Goal: Information Seeking & Learning: Learn about a topic

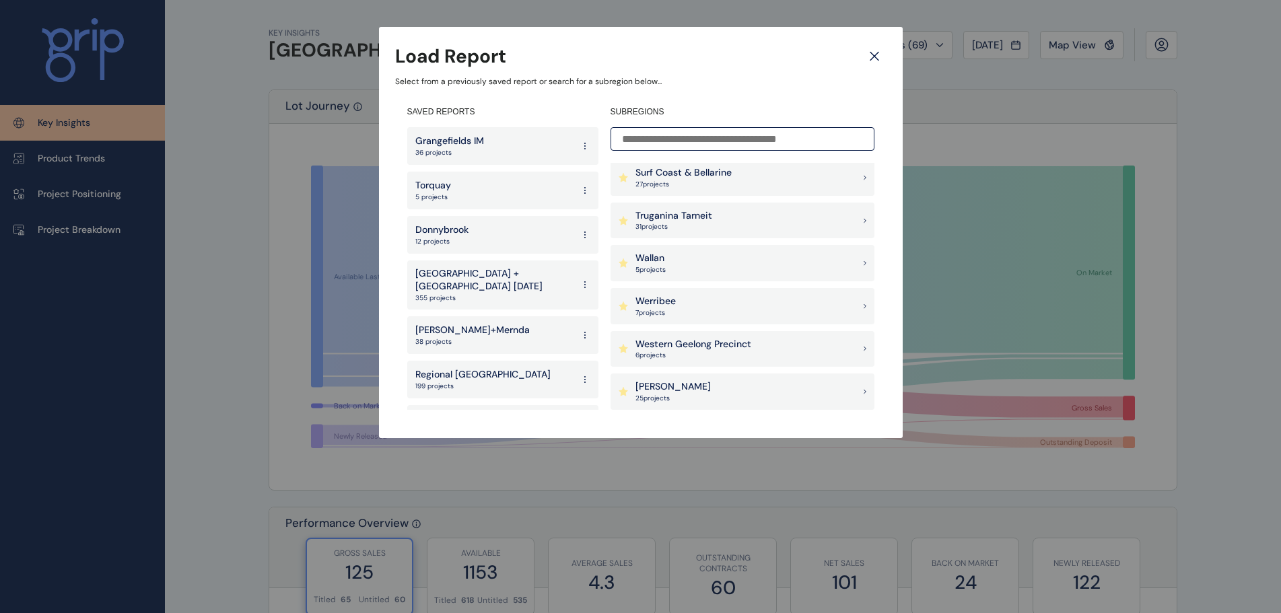
scroll to position [1211, 0]
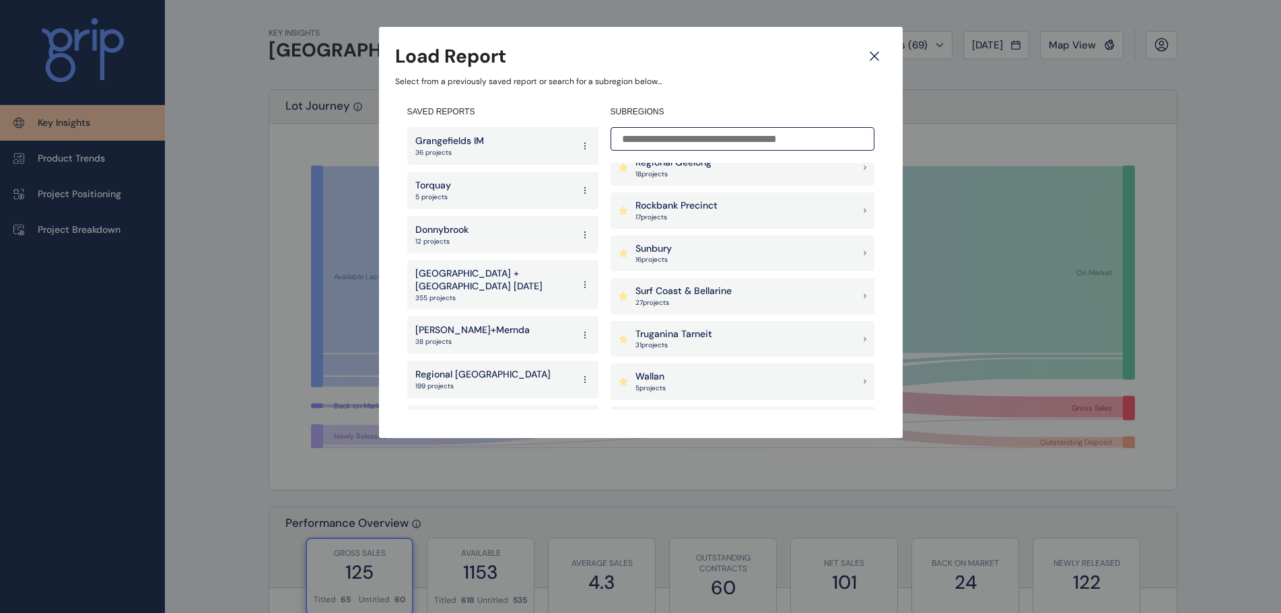
click at [674, 248] on div "Sunbury 16 project s" at bounding box center [742, 254] width 264 height 36
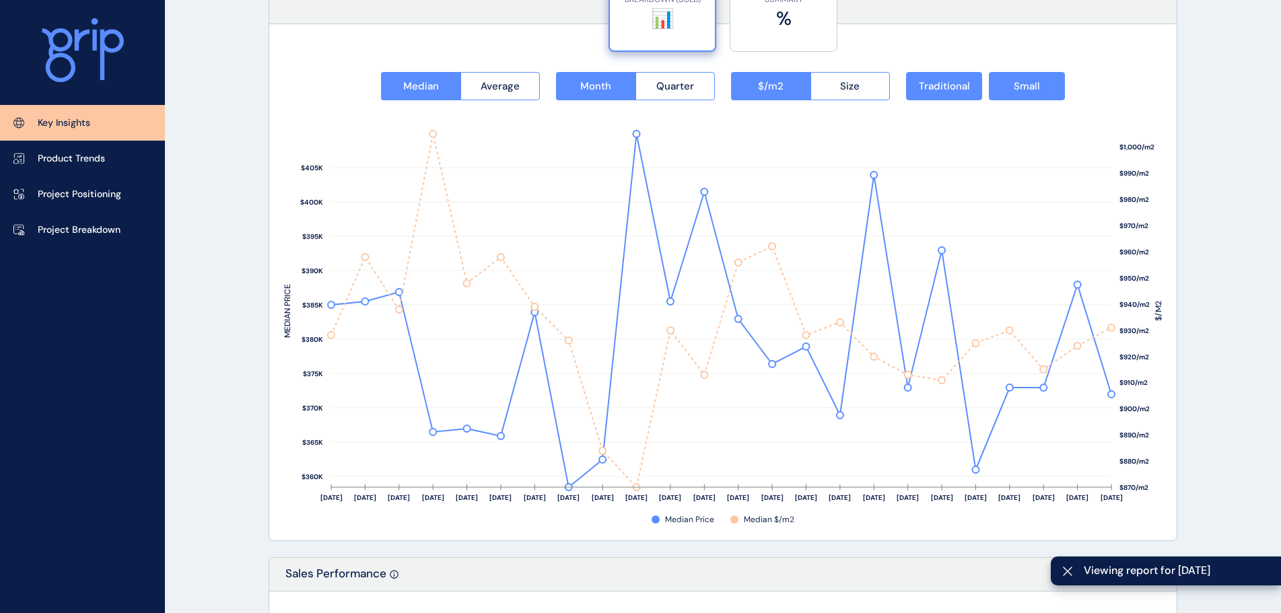
scroll to position [2154, 0]
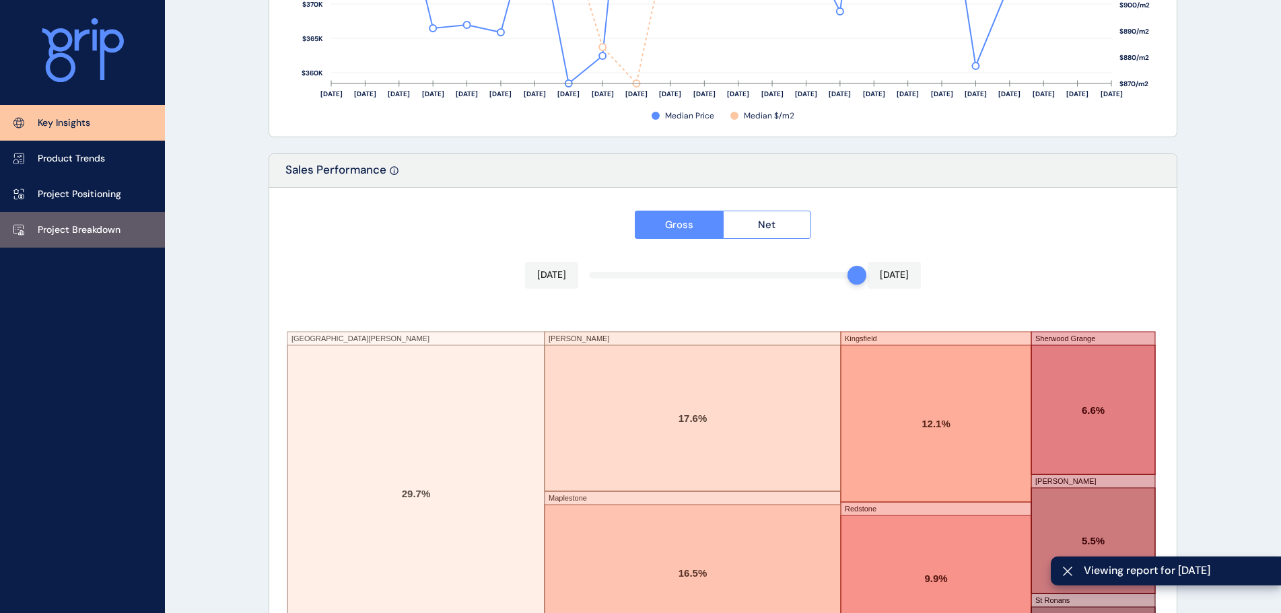
click at [111, 232] on p "Project Breakdown" at bounding box center [79, 229] width 83 height 13
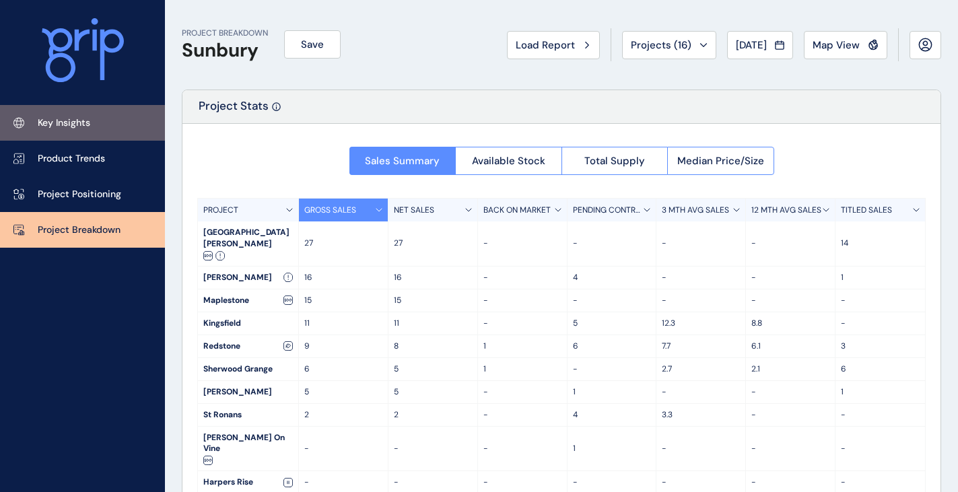
click at [77, 122] on p "Key Insights" at bounding box center [64, 122] width 52 height 13
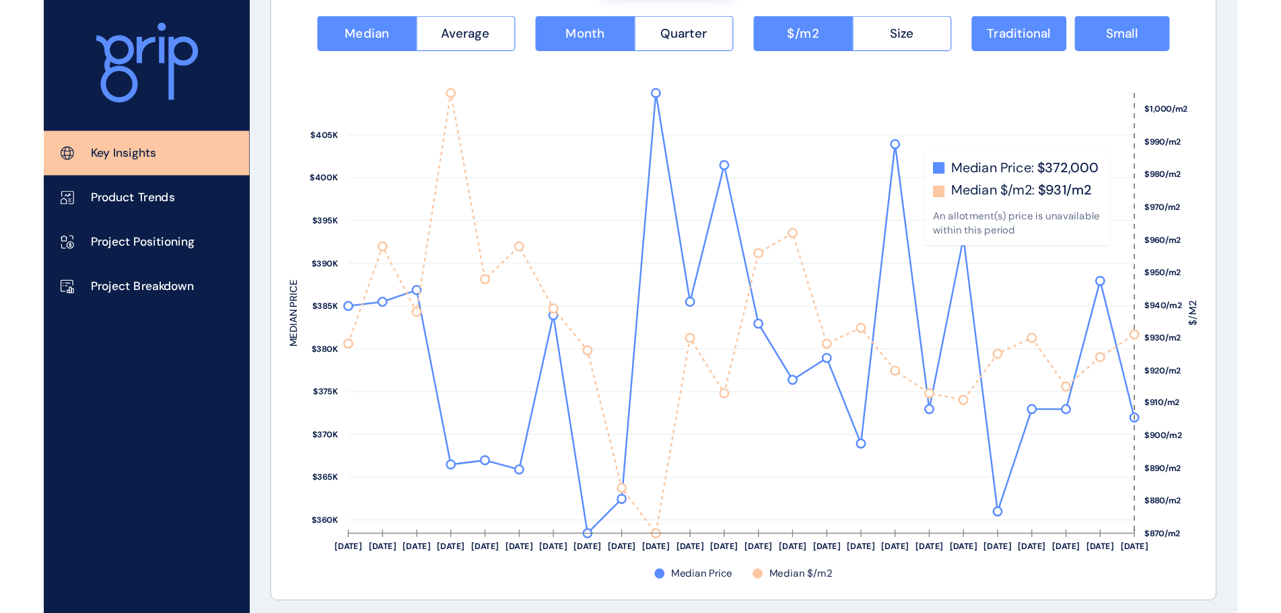
scroll to position [1817, 0]
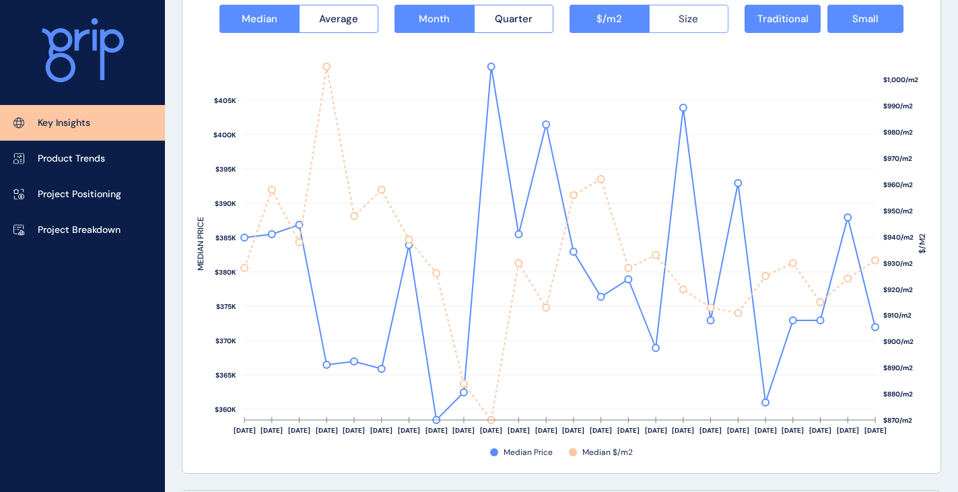
click at [711, 13] on button "Size" at bounding box center [689, 19] width 80 height 28
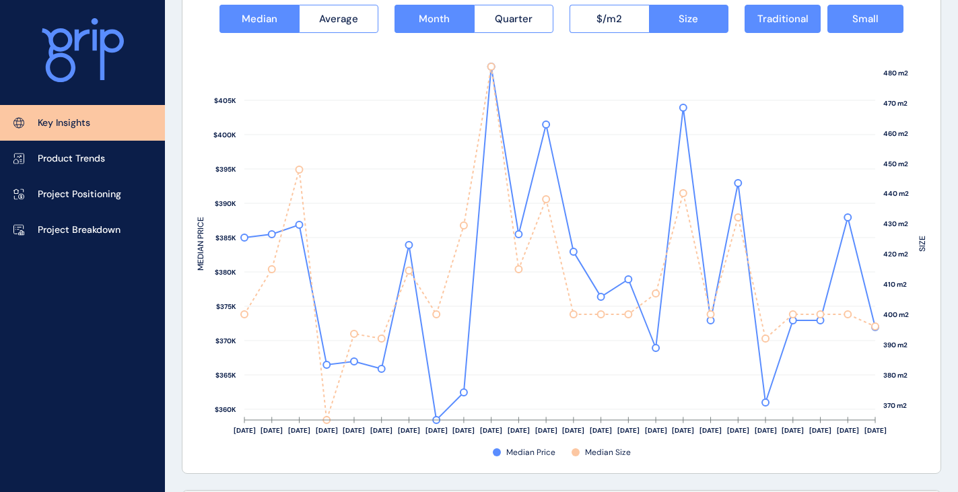
click at [627, 34] on rect at bounding box center [561, 240] width 728 height 414
click at [625, 23] on button "$/m2" at bounding box center [608, 19] width 79 height 28
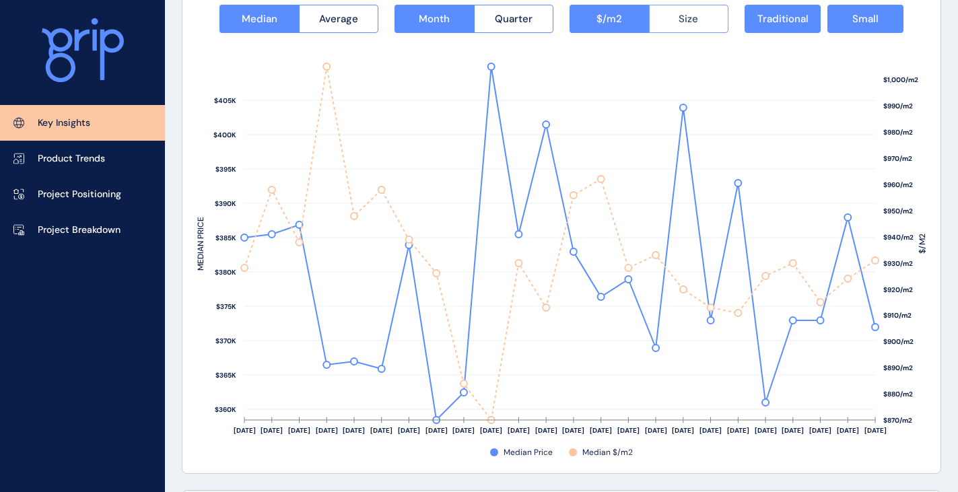
click at [700, 19] on button "Size" at bounding box center [689, 19] width 80 height 28
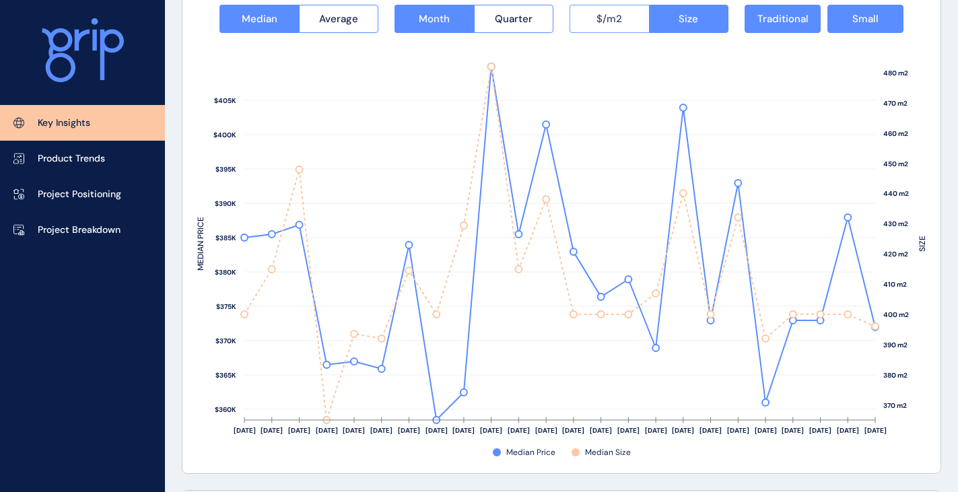
click at [609, 31] on button "$/m2" at bounding box center [608, 19] width 79 height 28
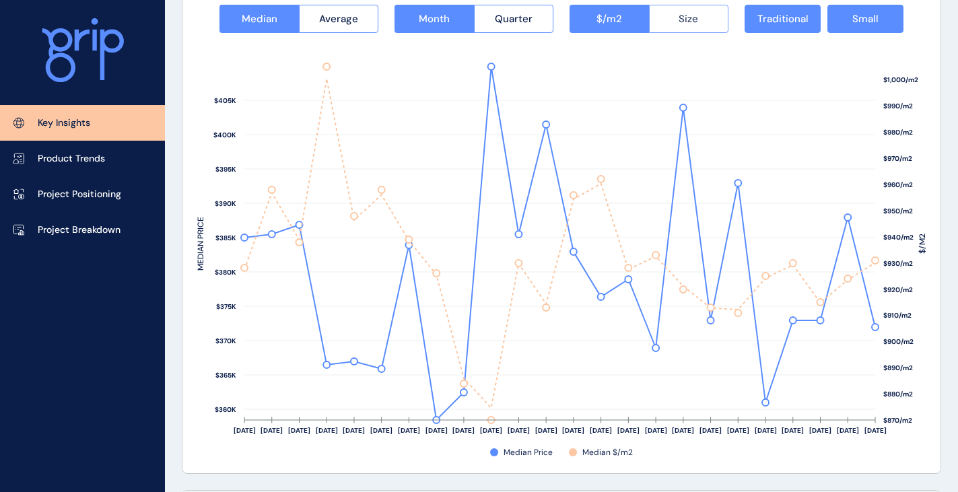
click at [692, 13] on span "Size" at bounding box center [688, 18] width 20 height 13
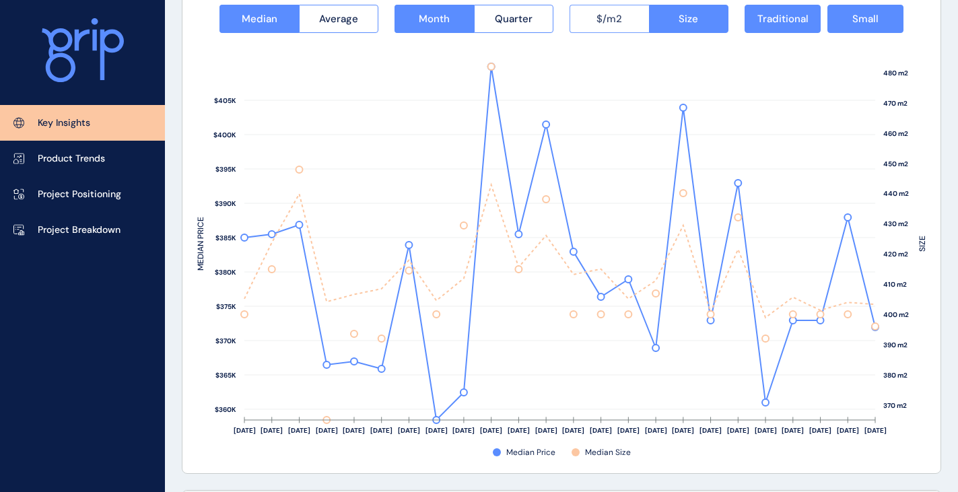
click at [622, 18] on button "$/m2" at bounding box center [608, 19] width 79 height 28
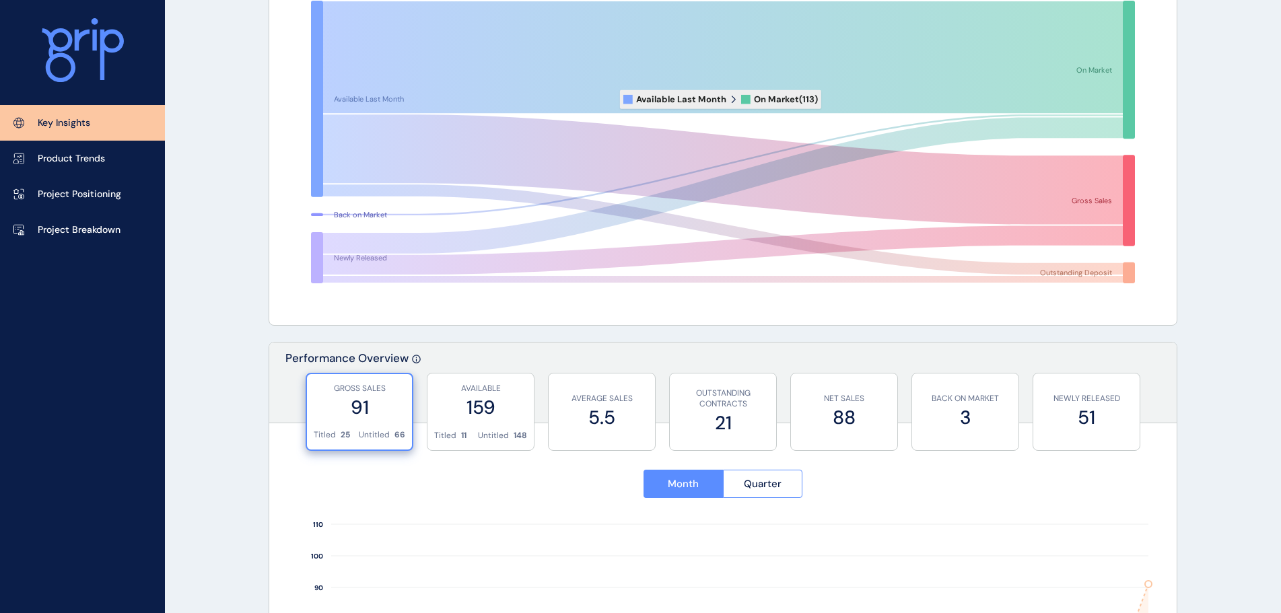
scroll to position [0, 0]
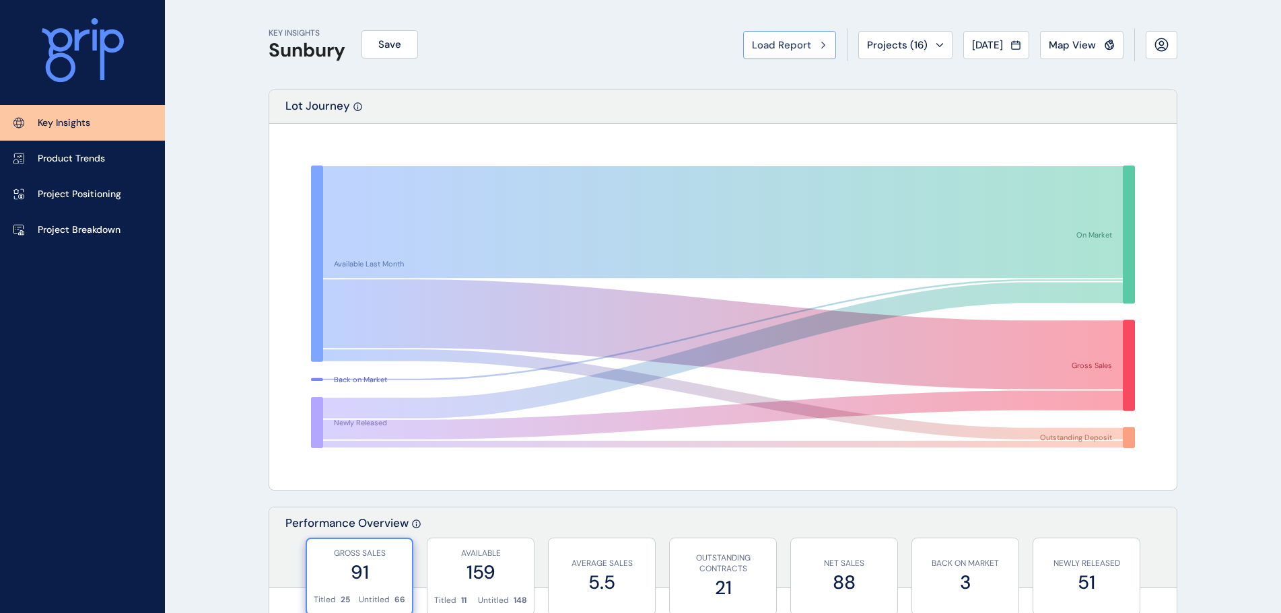
click at [773, 34] on button "Load Report" at bounding box center [789, 45] width 93 height 28
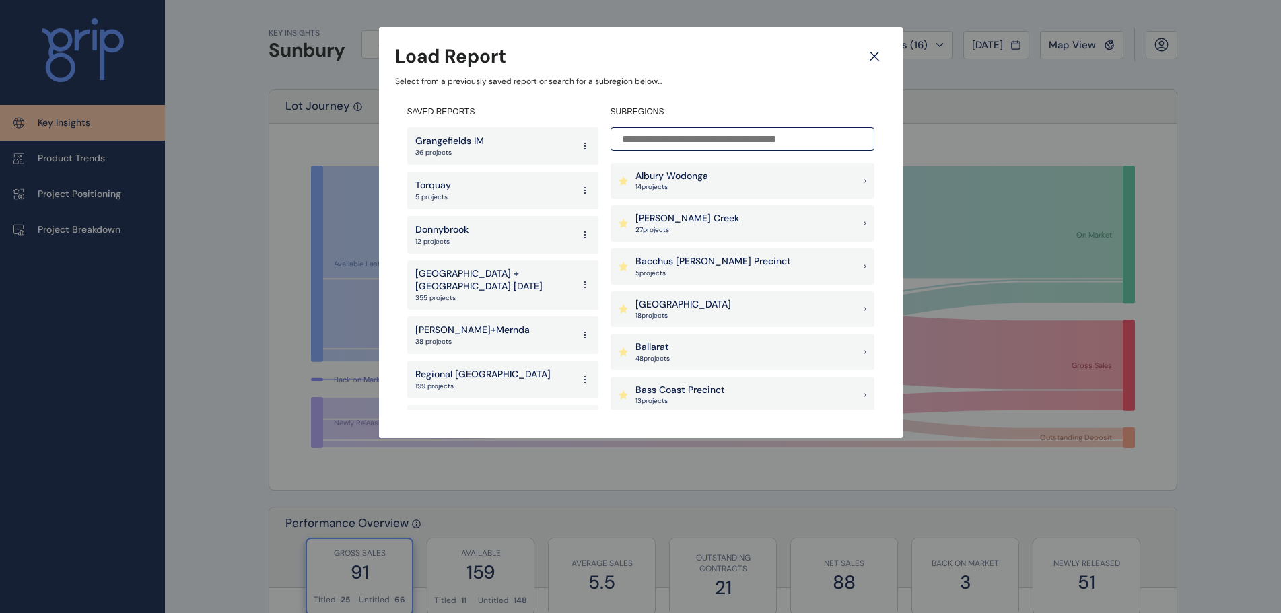
click at [491, 270] on p "[GEOGRAPHIC_DATA] + [GEOGRAPHIC_DATA] [DATE]" at bounding box center [493, 280] width 157 height 26
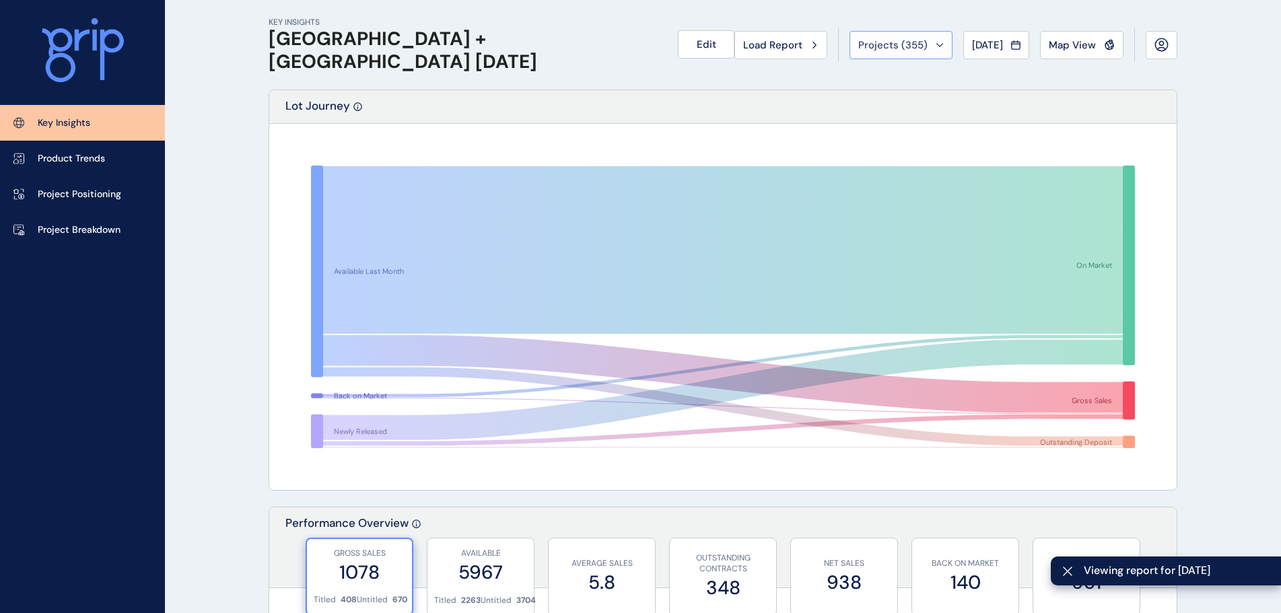
click at [886, 52] on button "Projects ( 355 )" at bounding box center [900, 45] width 103 height 28
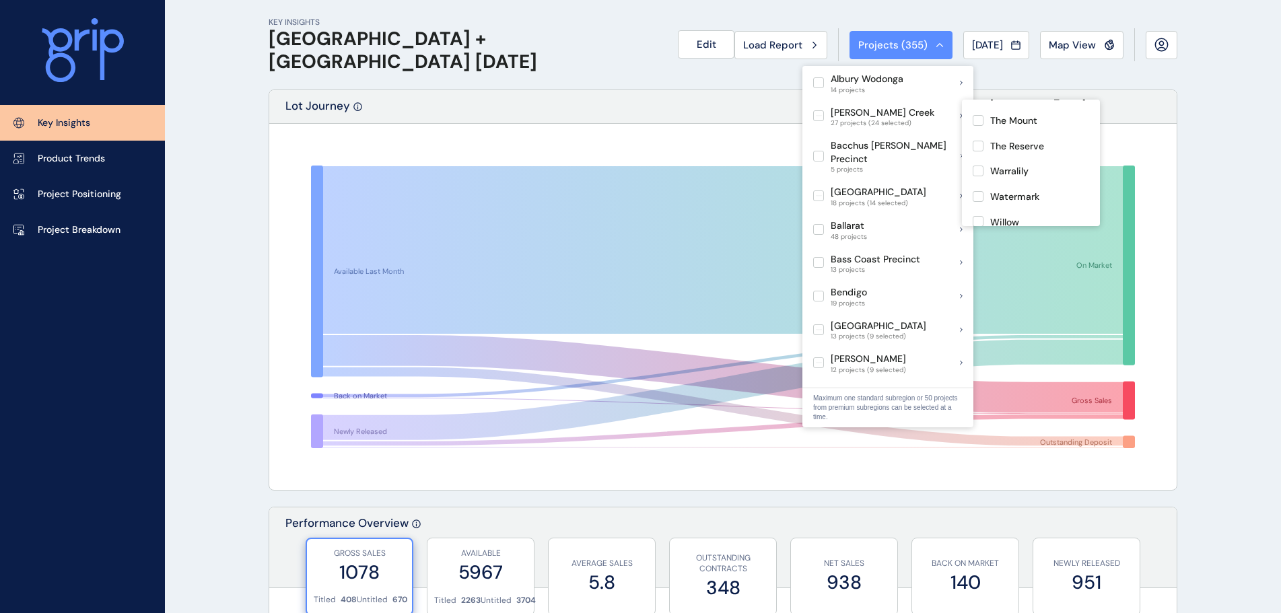
scroll to position [583, 0]
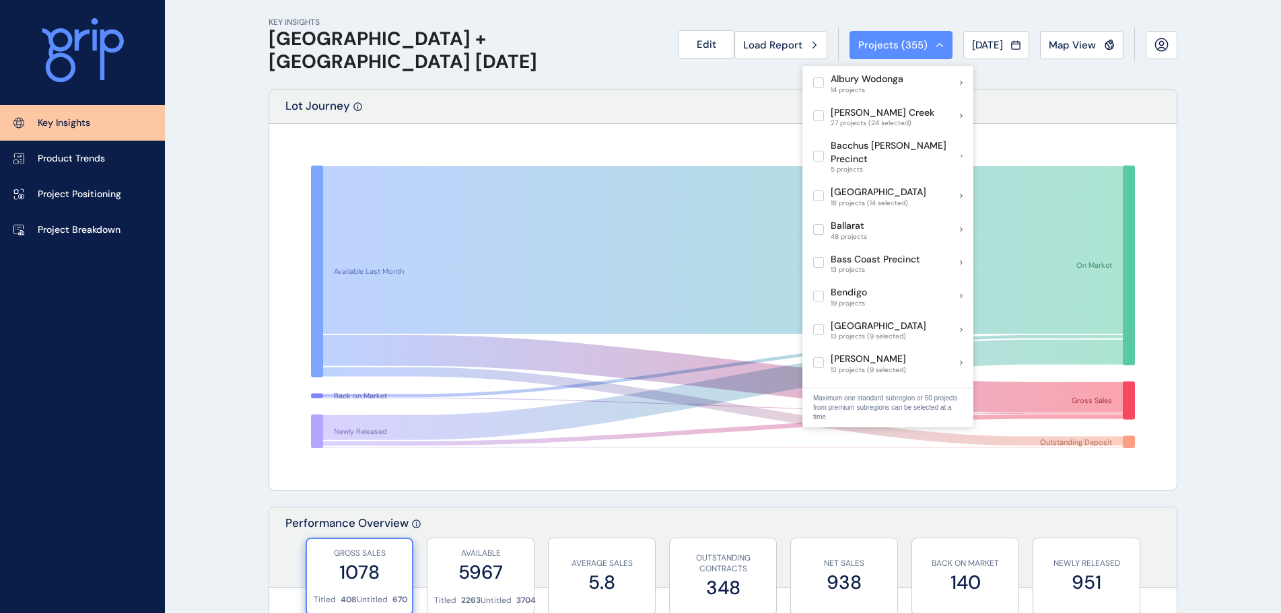
click at [699, 114] on div "Lot Journey" at bounding box center [722, 107] width 907 height 34
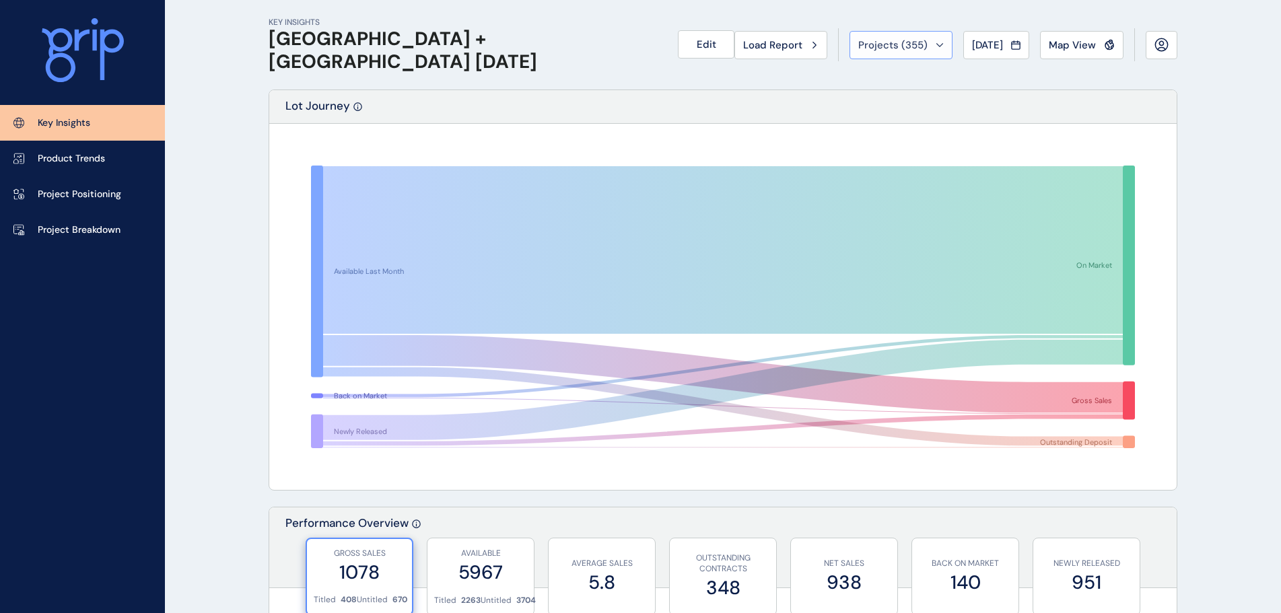
click at [886, 51] on span "Projects ( 355 )" at bounding box center [892, 44] width 69 height 13
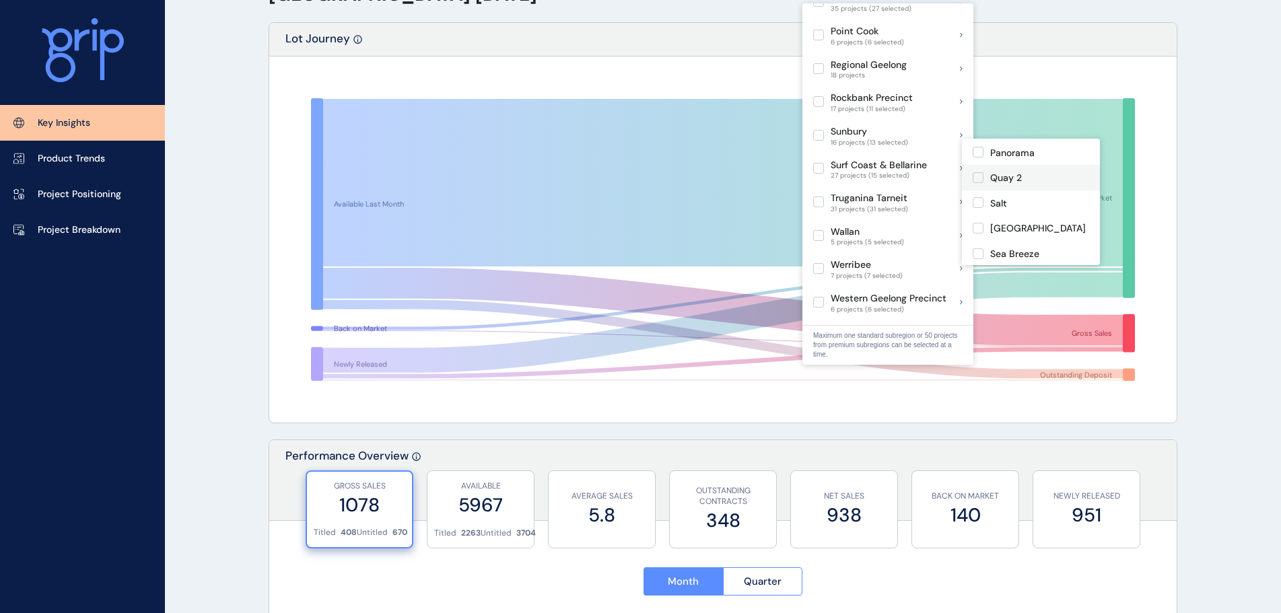
scroll to position [337, 0]
click at [980, 200] on label at bounding box center [978, 194] width 11 height 11
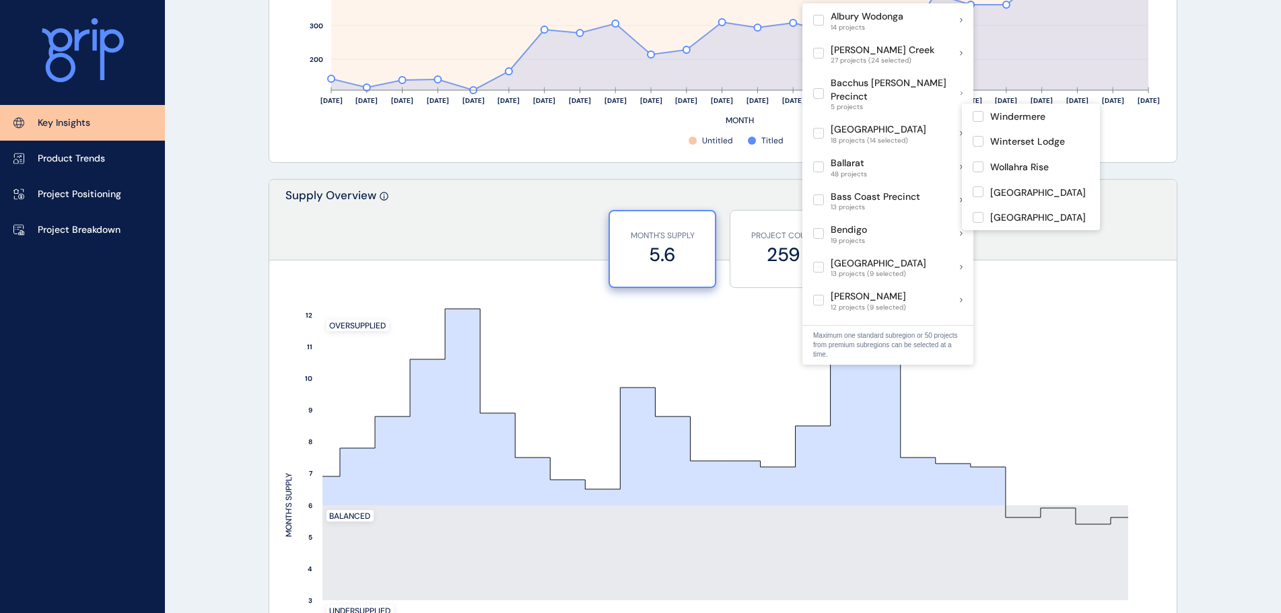
scroll to position [355, 0]
click at [977, 186] on label at bounding box center [978, 191] width 11 height 11
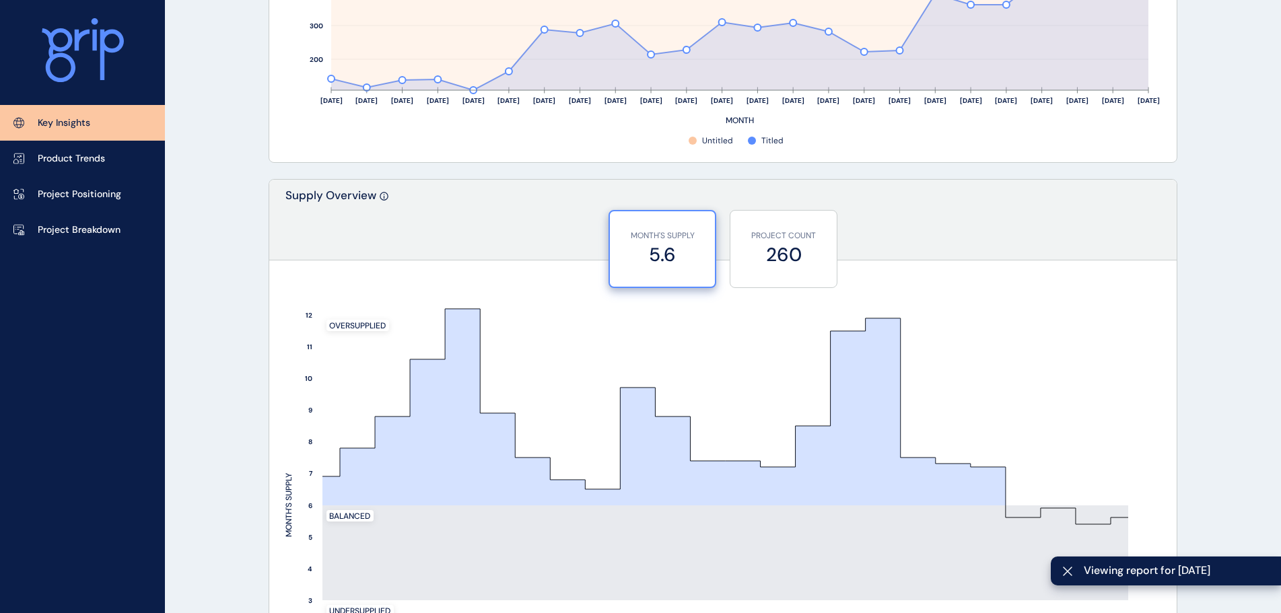
scroll to position [337, 0]
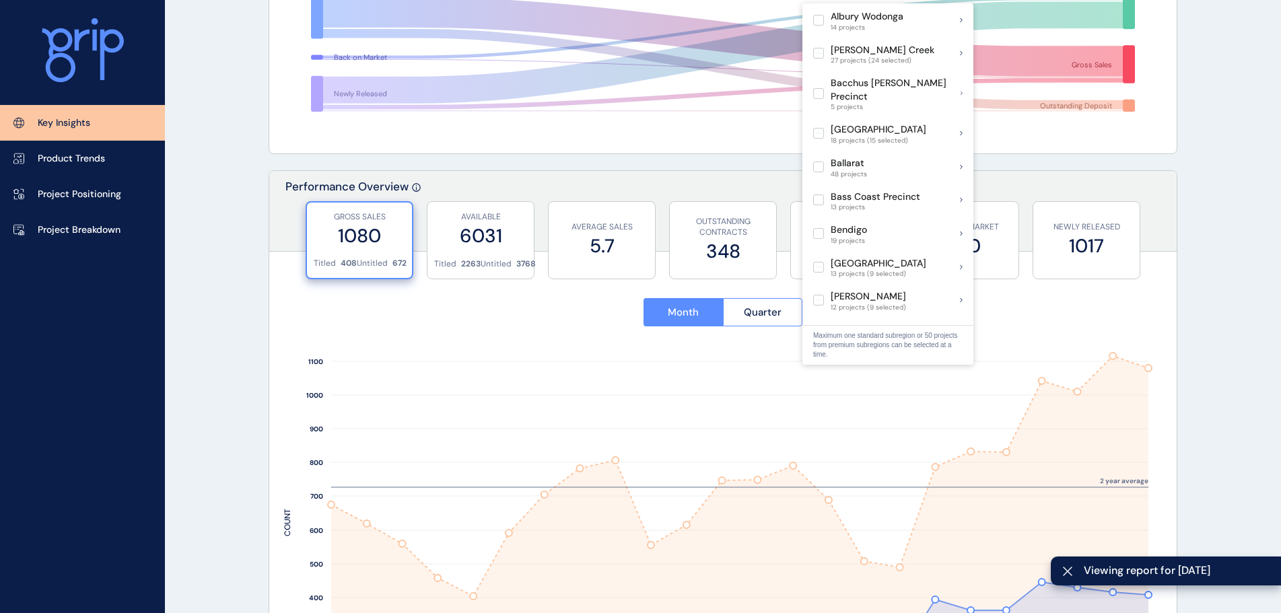
click at [1144, 180] on div "Performance Overview" at bounding box center [722, 211] width 907 height 81
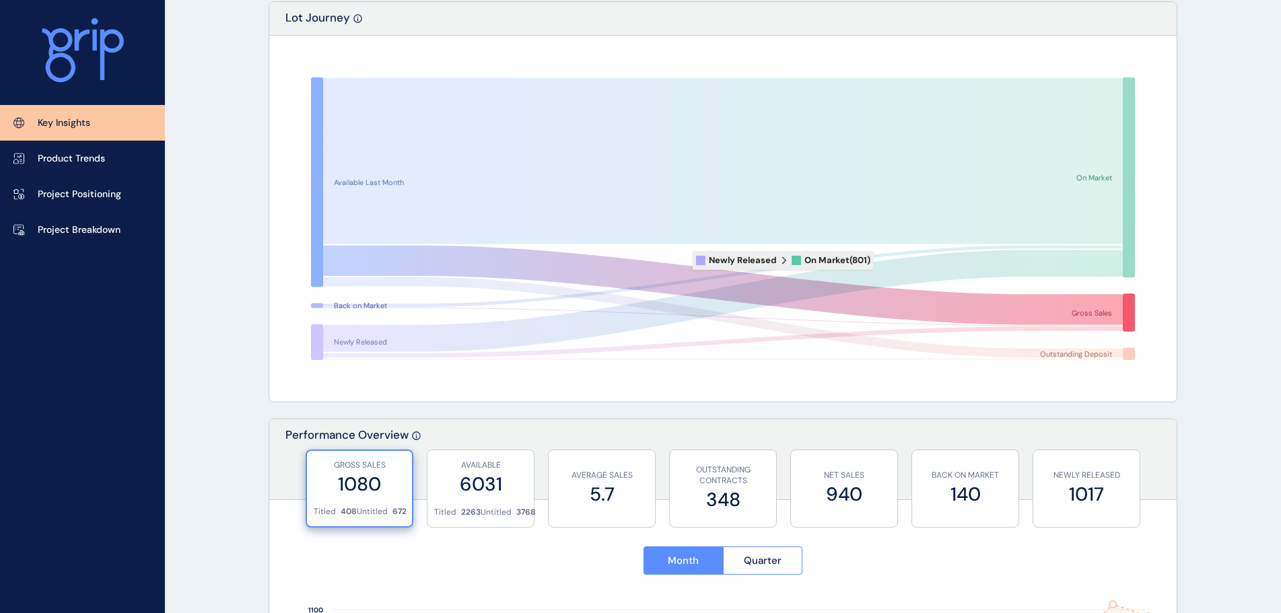
scroll to position [0, 0]
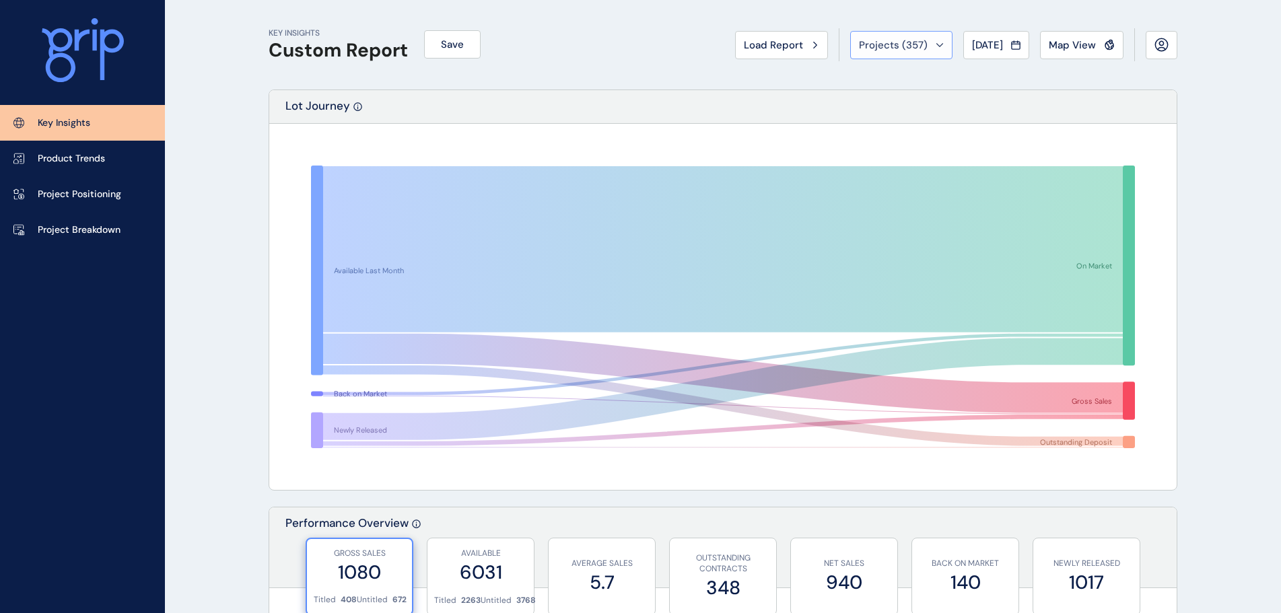
click at [880, 46] on span "Projects ( 357 )" at bounding box center [893, 44] width 69 height 13
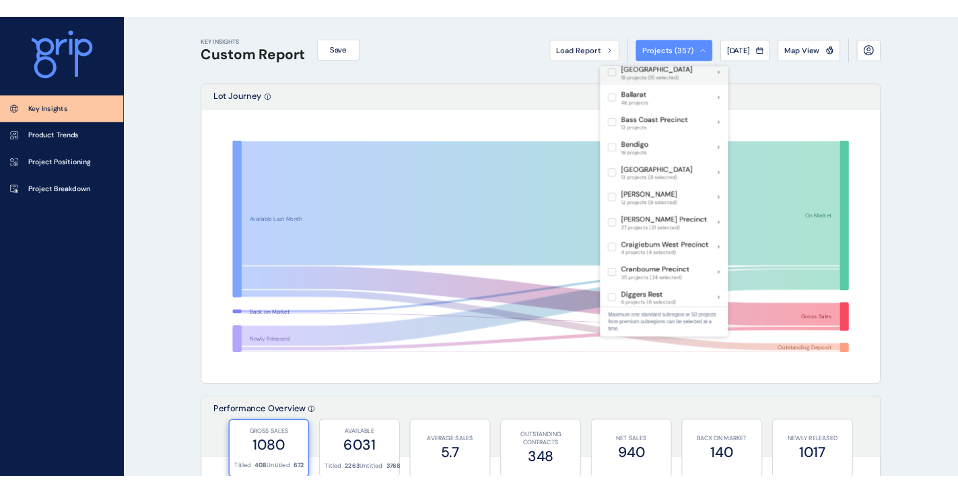
scroll to position [135, 0]
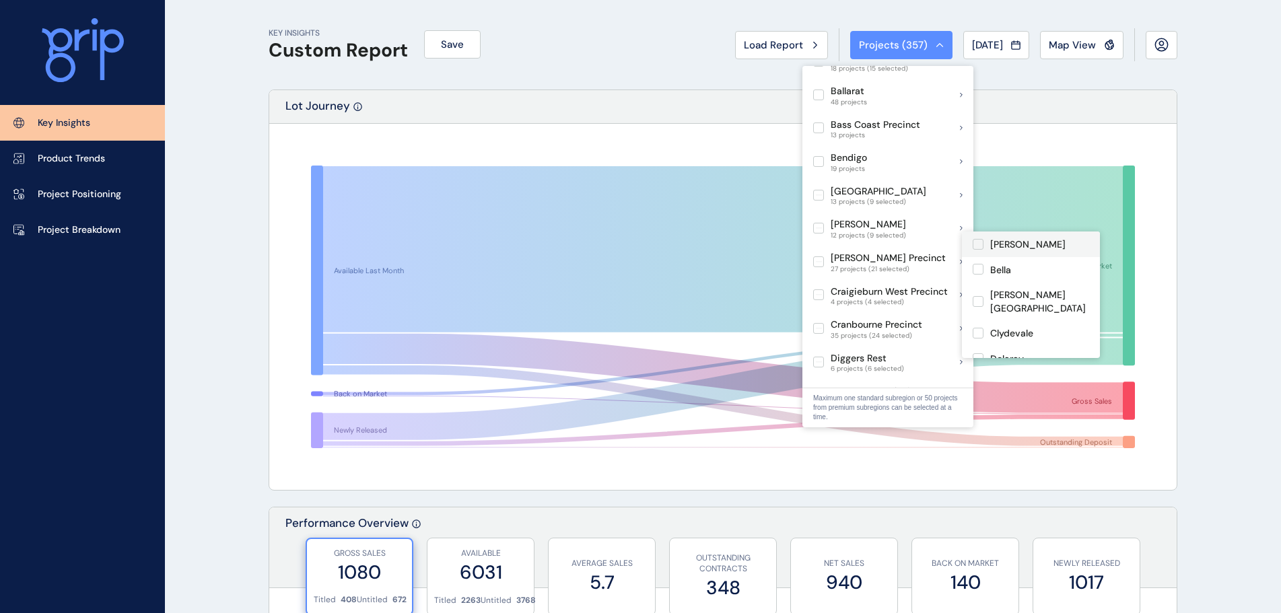
click at [980, 242] on label at bounding box center [978, 244] width 11 height 11
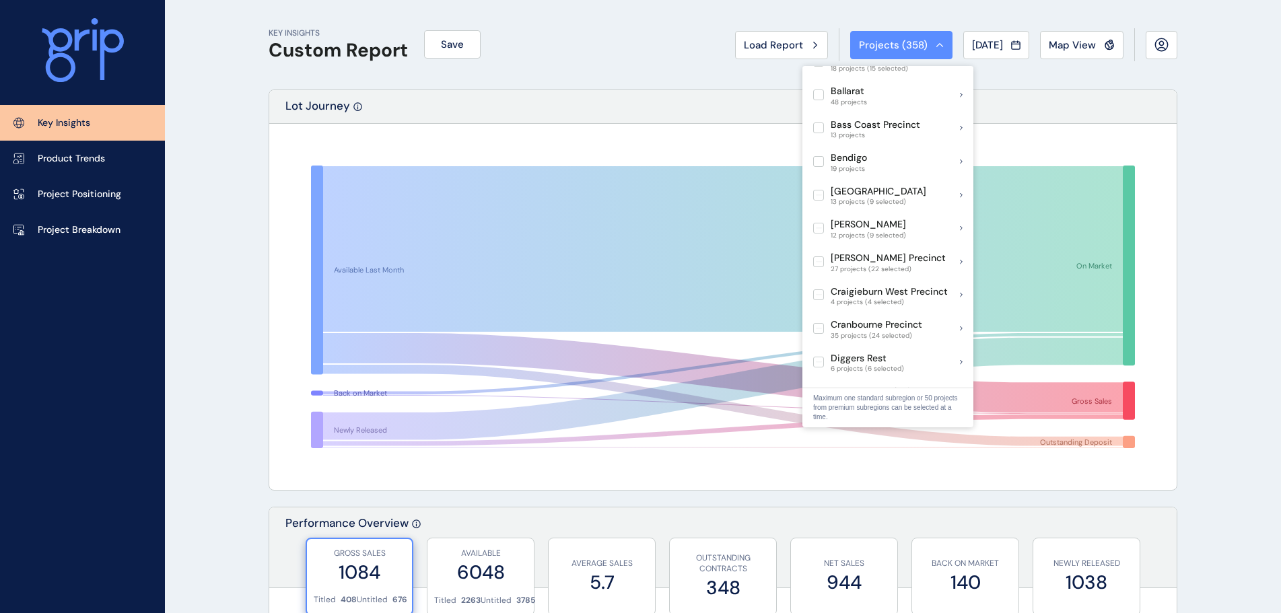
click at [1069, 154] on rect at bounding box center [723, 307] width 878 height 337
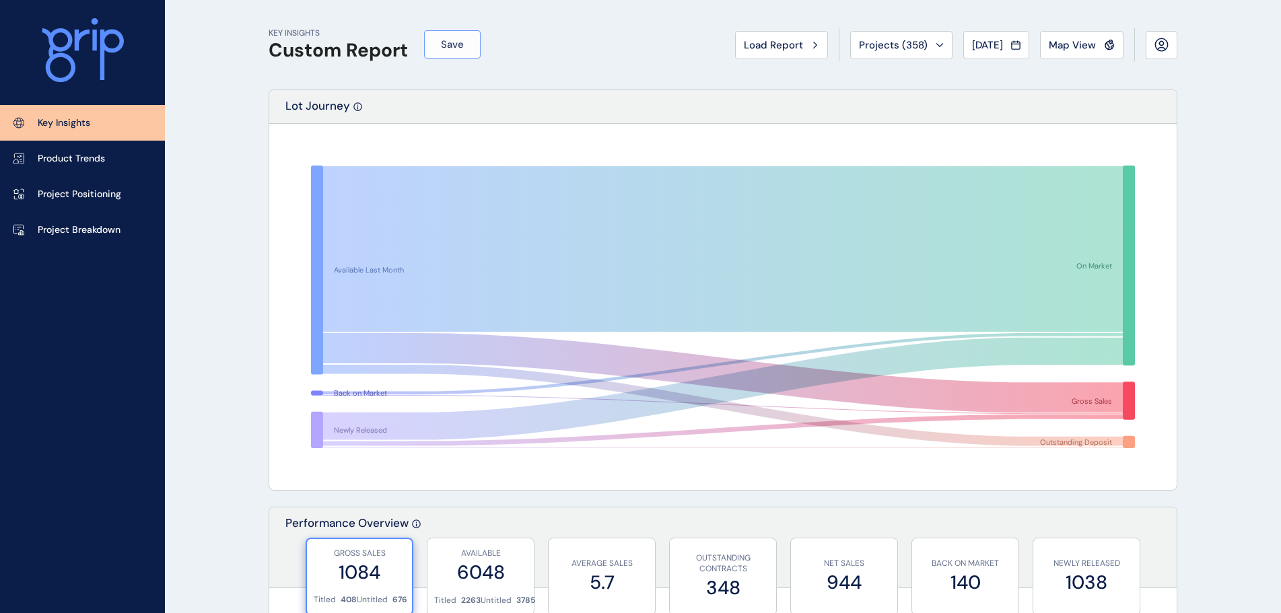
click at [453, 48] on span "Save" at bounding box center [452, 44] width 23 height 13
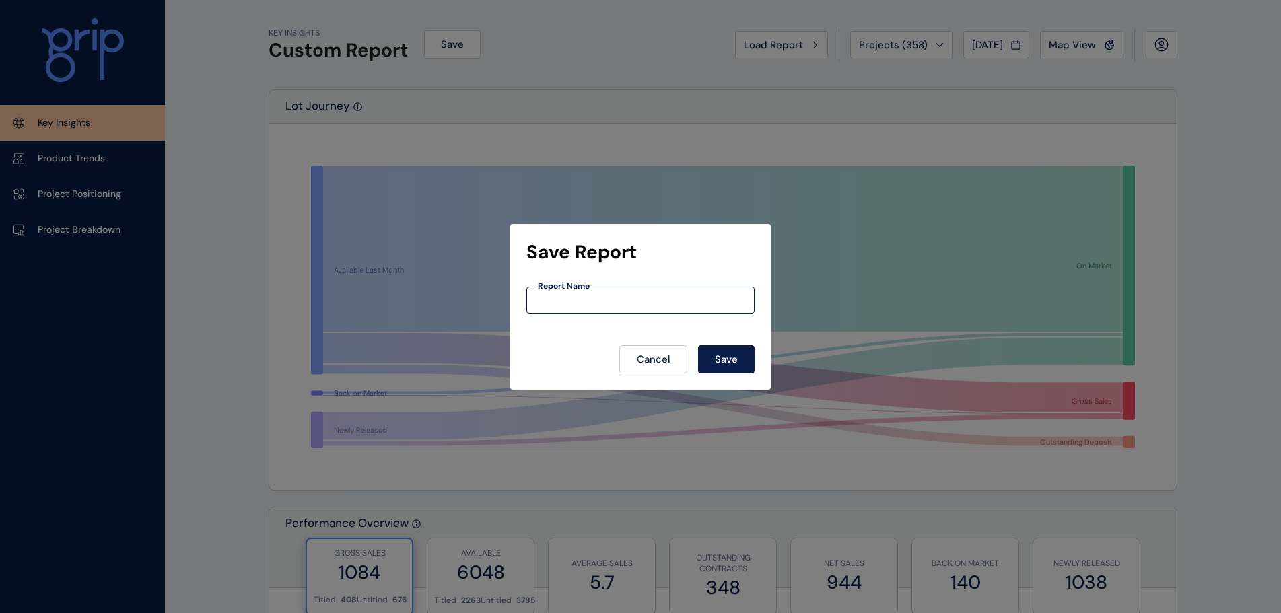
click at [571, 298] on input at bounding box center [640, 299] width 227 height 11
type input "**********"
click at [738, 361] on span "Save" at bounding box center [726, 359] width 23 height 13
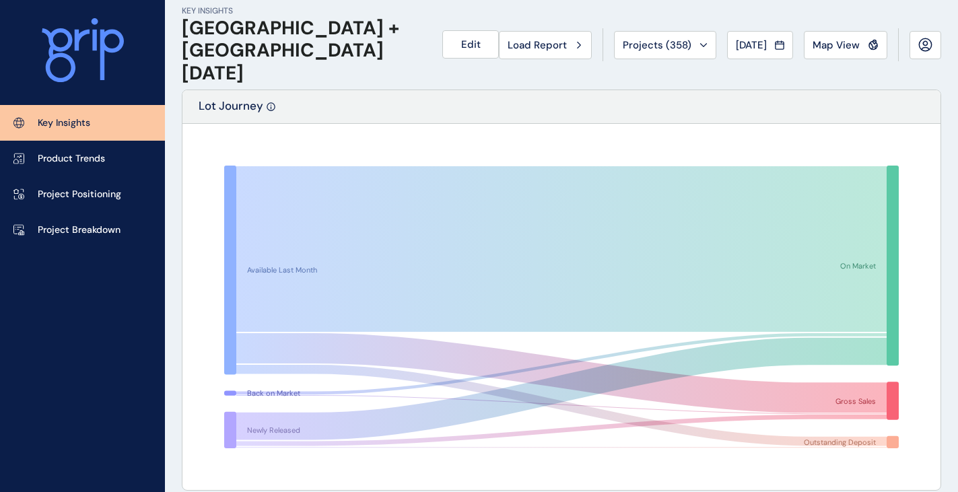
scroll to position [404, 0]
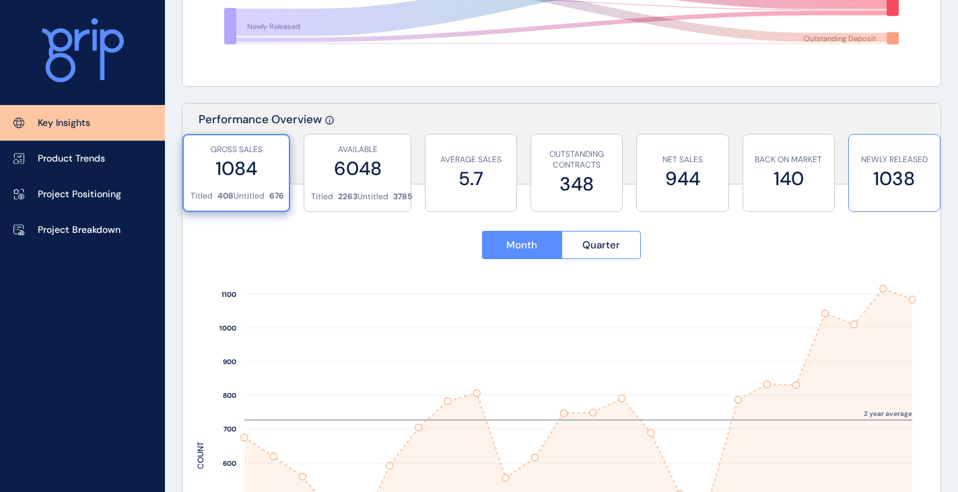
click at [868, 182] on label "1038" at bounding box center [893, 179] width 77 height 26
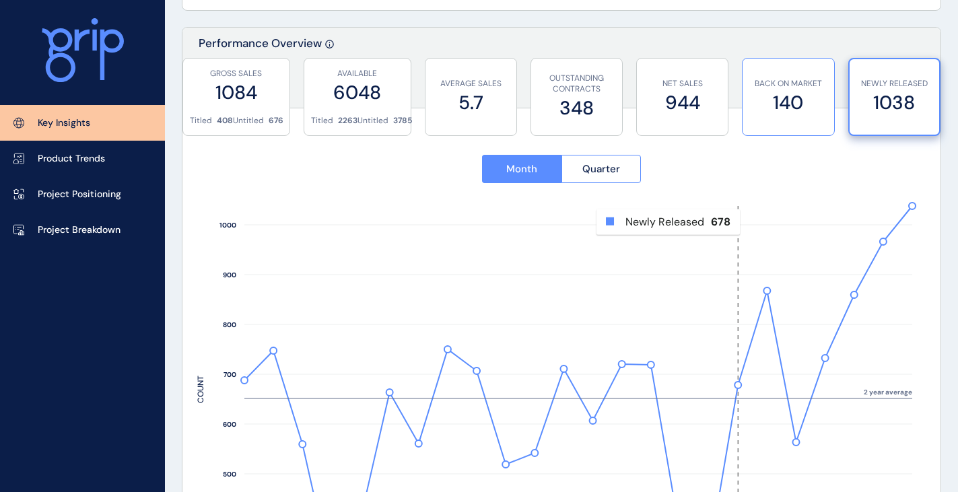
scroll to position [538, 0]
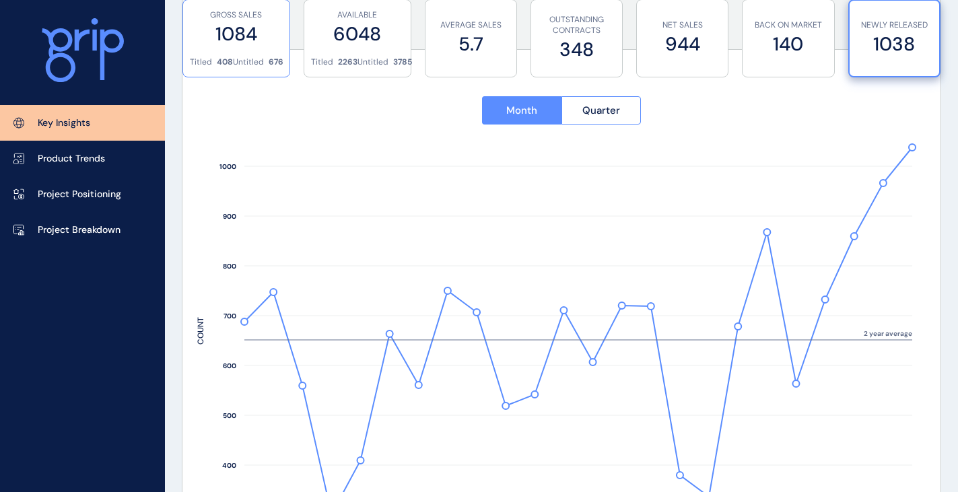
click at [228, 30] on label "1084" at bounding box center [236, 34] width 93 height 26
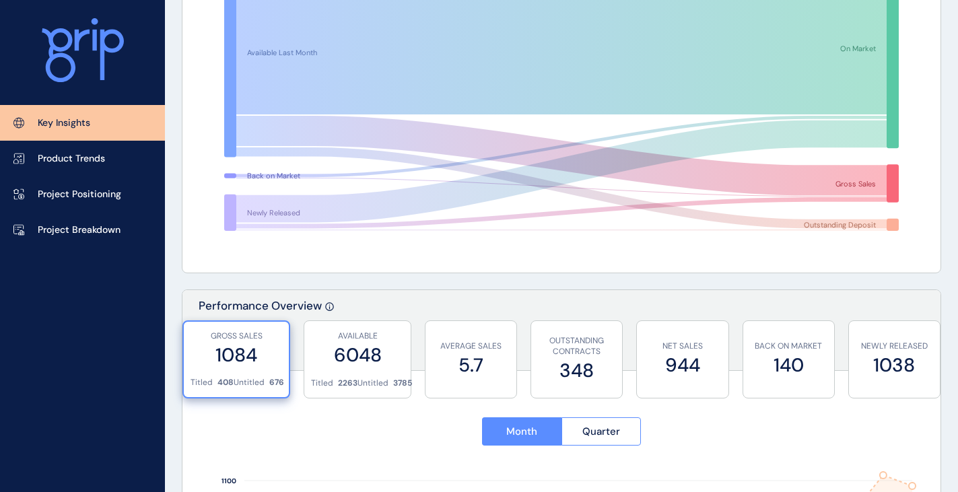
scroll to position [337, 0]
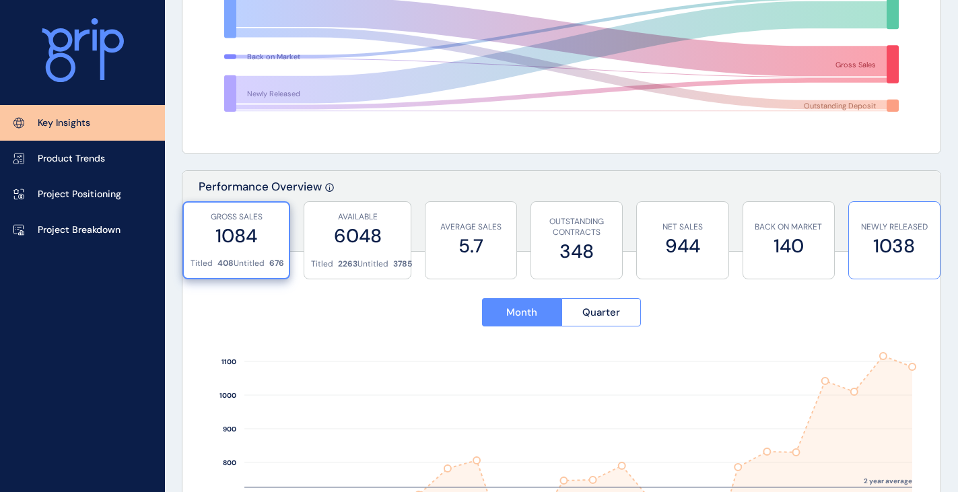
click at [869, 242] on label "1038" at bounding box center [893, 246] width 77 height 26
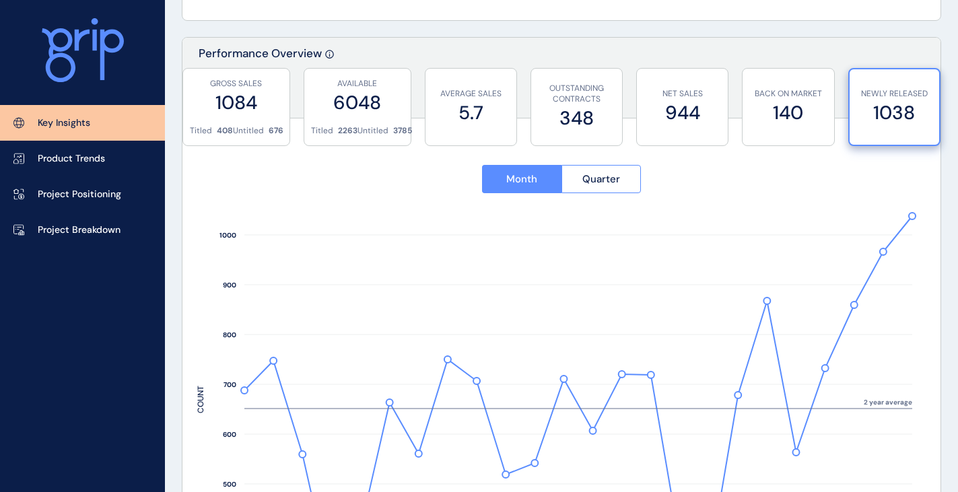
scroll to position [471, 0]
click at [343, 108] on label "6048" at bounding box center [357, 101] width 93 height 26
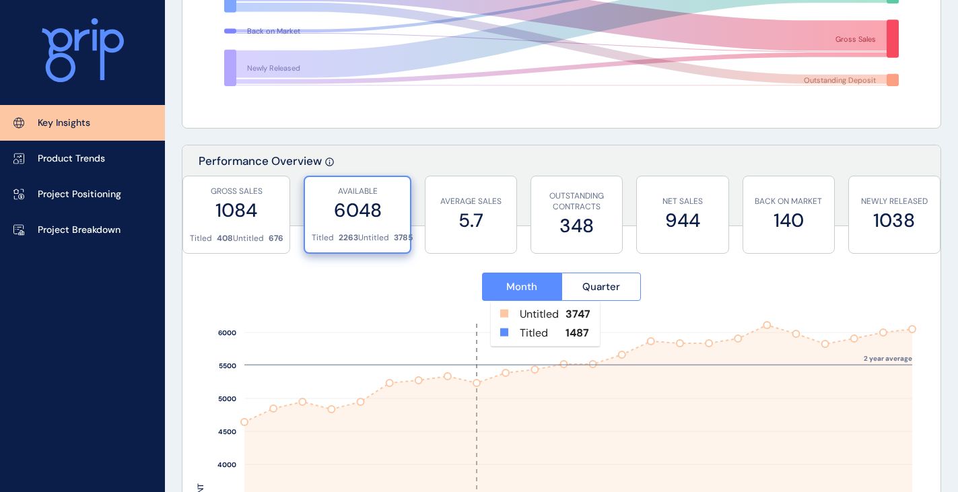
scroll to position [404, 0]
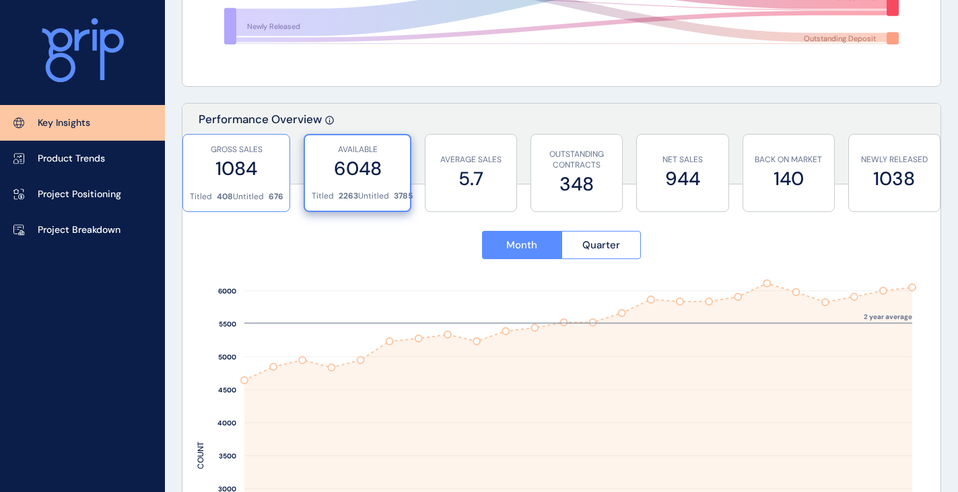
click at [252, 182] on div "GROSS SALES 1084" at bounding box center [236, 163] width 93 height 57
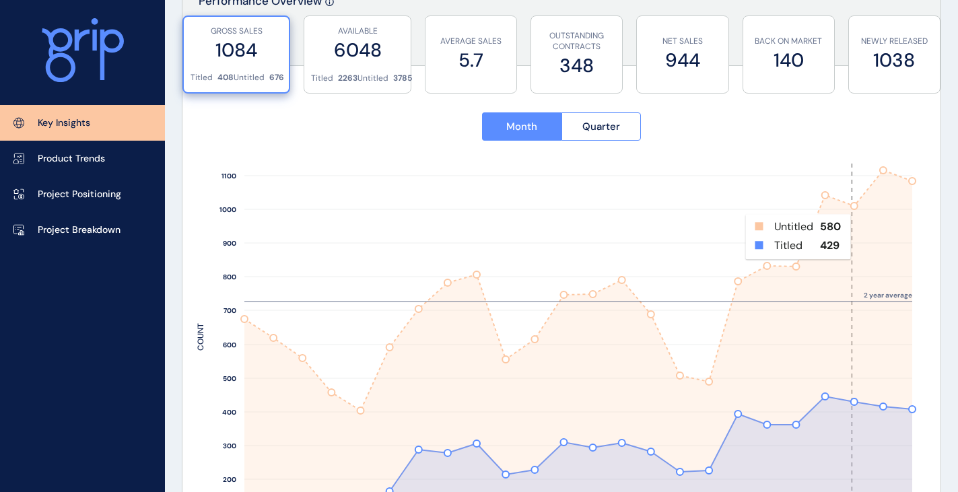
scroll to position [538, 0]
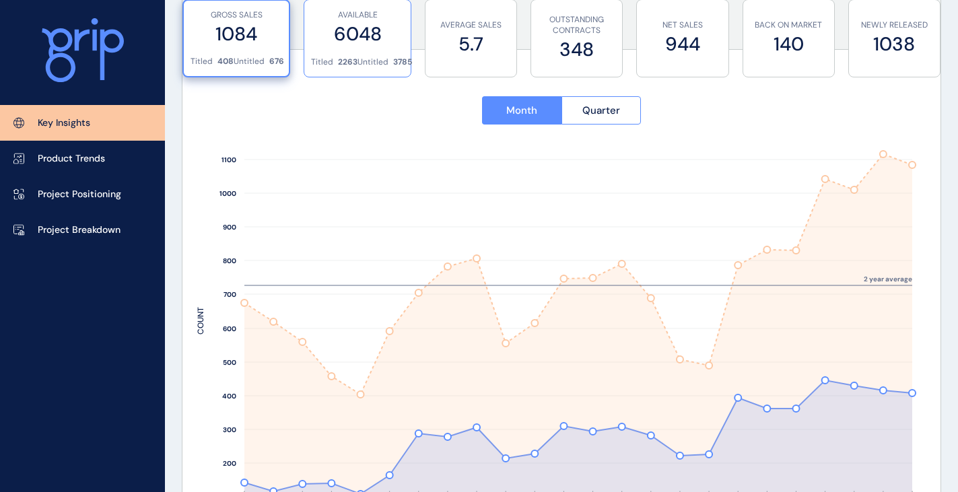
click at [323, 40] on label "6048" at bounding box center [357, 34] width 93 height 26
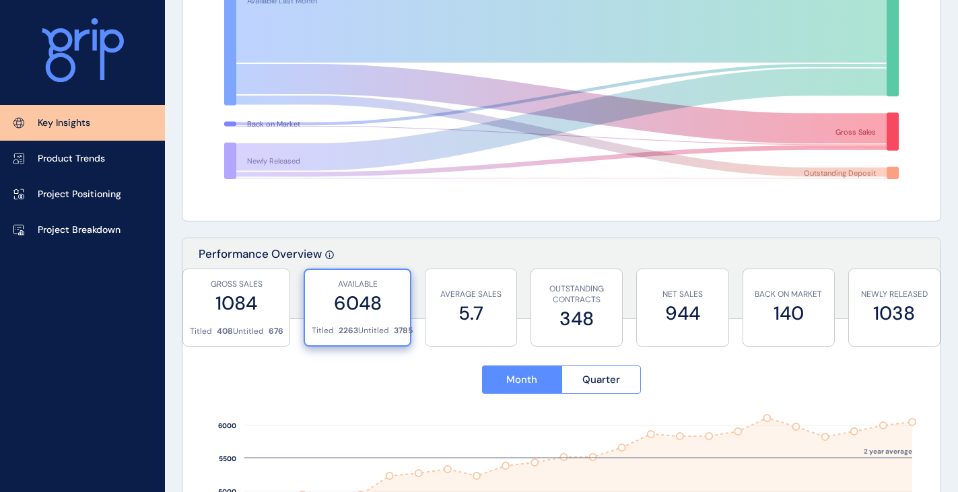
scroll to position [0, 0]
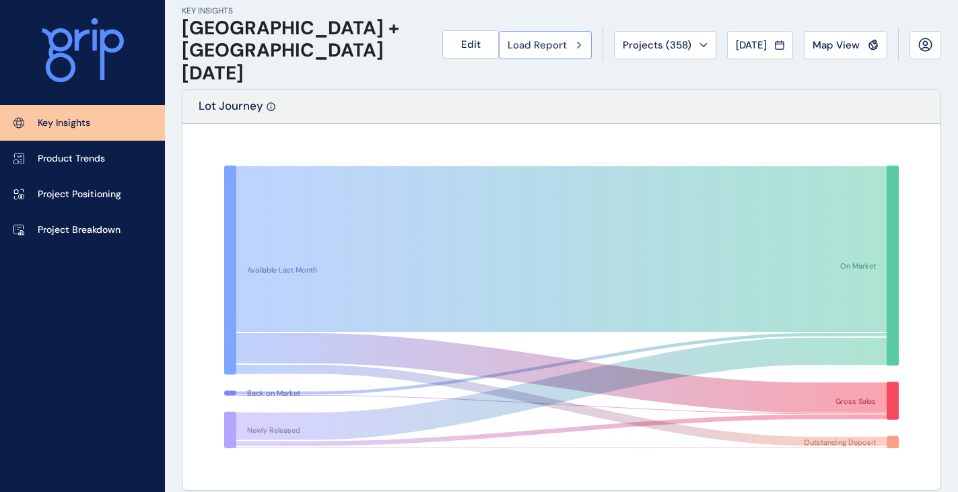
click at [534, 52] on button "Load Report" at bounding box center [545, 45] width 93 height 28
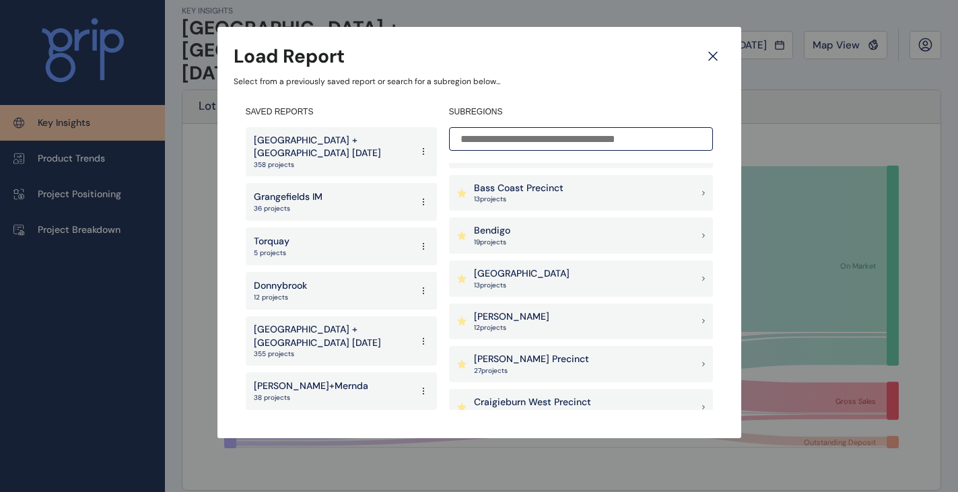
scroll to position [269, 0]
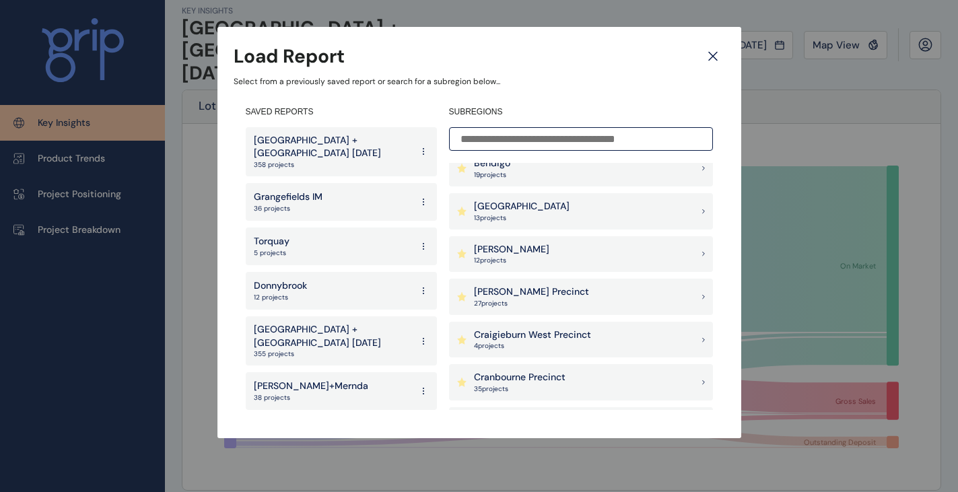
click at [710, 61] on icon at bounding box center [713, 56] width 24 height 24
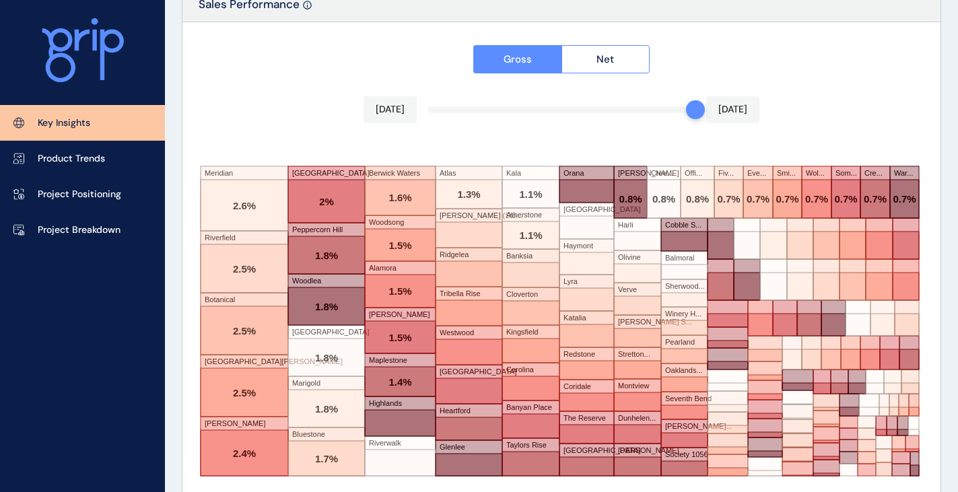
scroll to position [2341, 0]
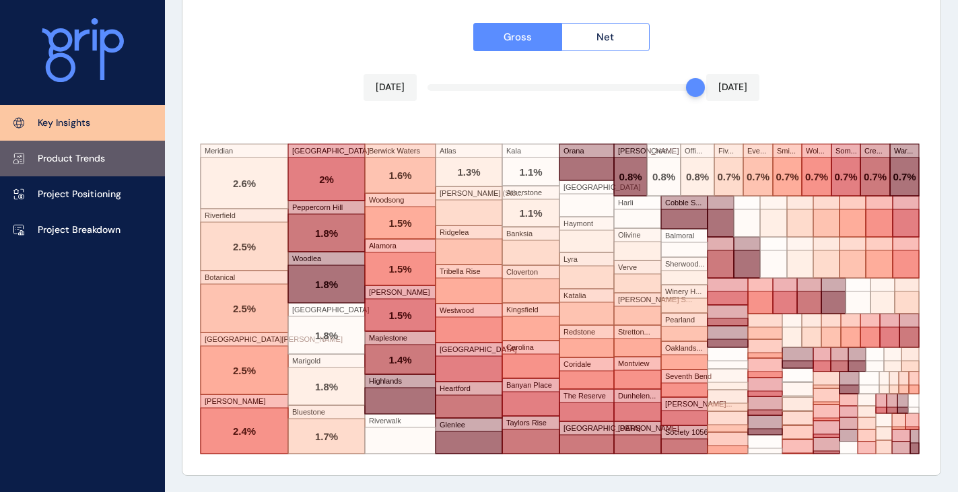
click at [53, 168] on link "Product Trends" at bounding box center [82, 159] width 165 height 36
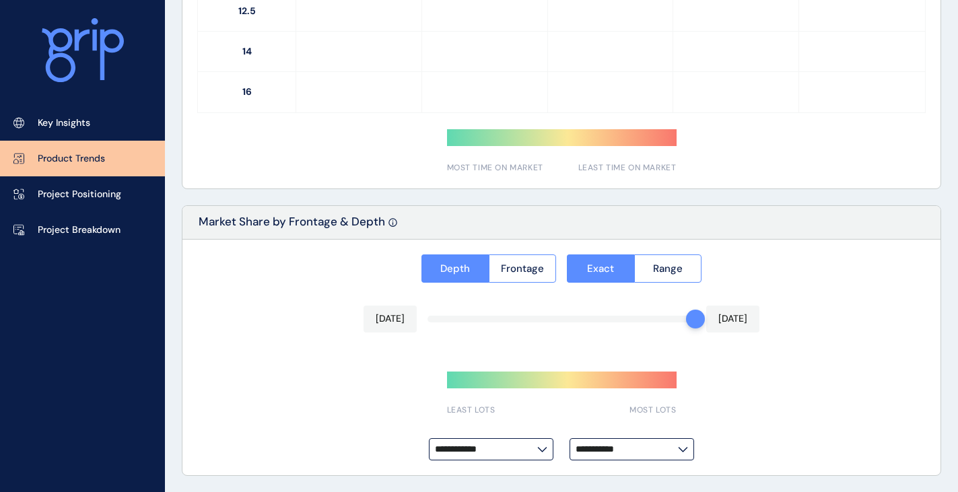
type input "**********"
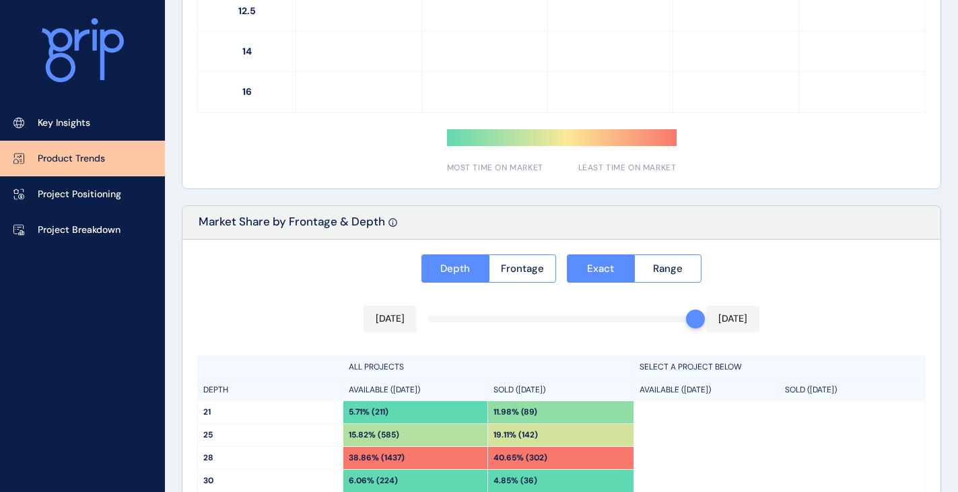
scroll to position [1083, 0]
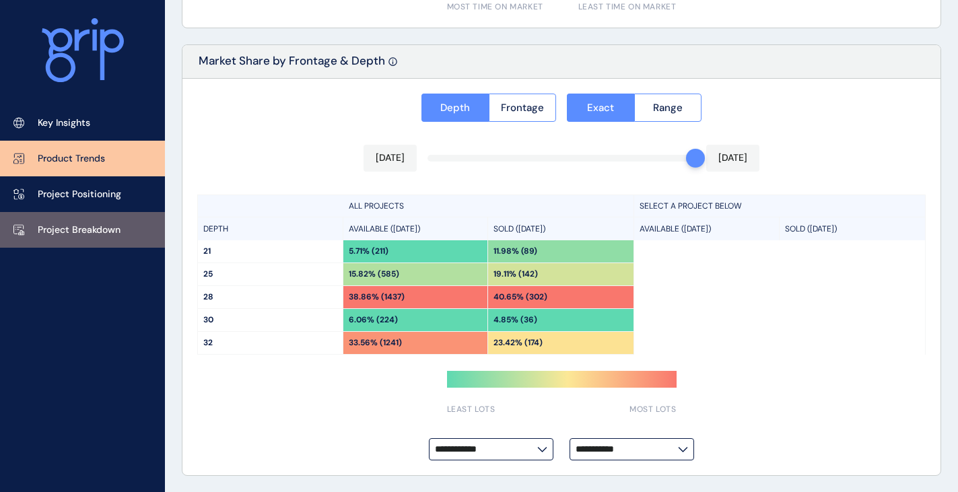
click at [97, 230] on p "Project Breakdown" at bounding box center [79, 229] width 83 height 13
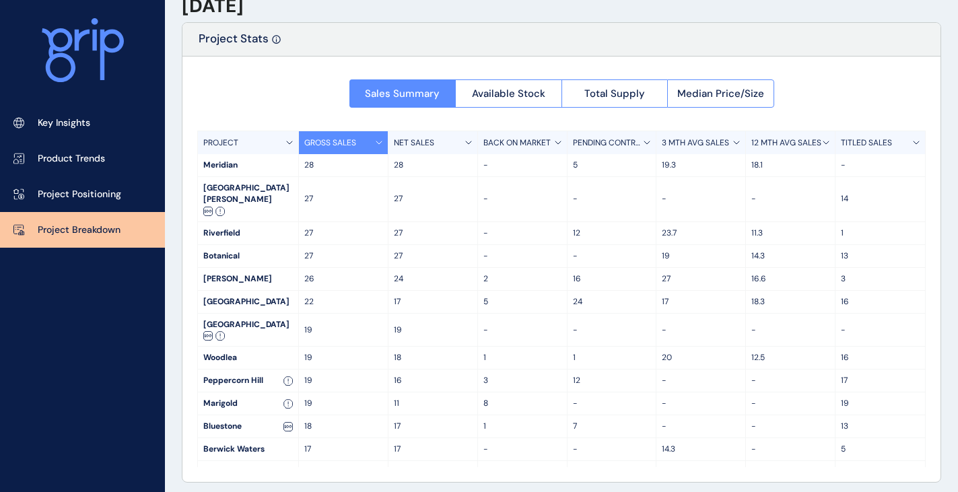
click at [693, 135] on div "3 MTH AVG SALES" at bounding box center [701, 142] width 90 height 23
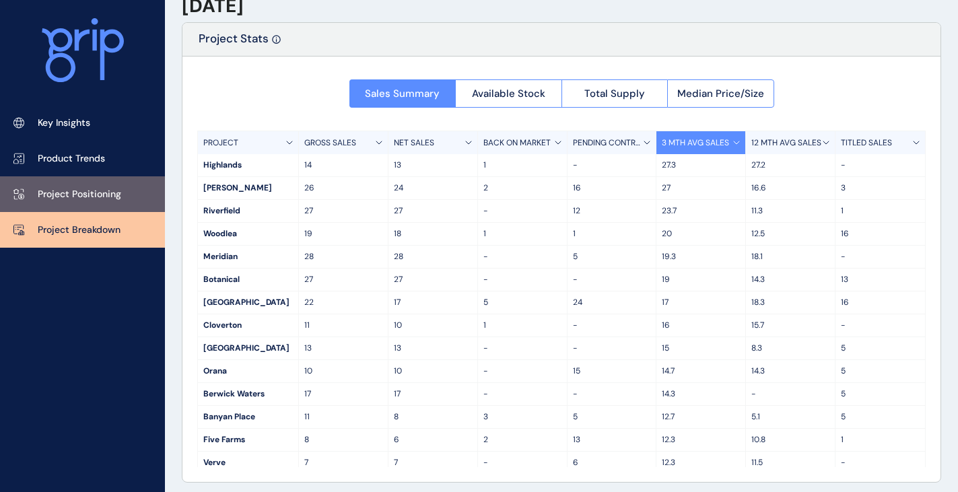
click at [106, 203] on link "Project Positioning" at bounding box center [82, 194] width 165 height 36
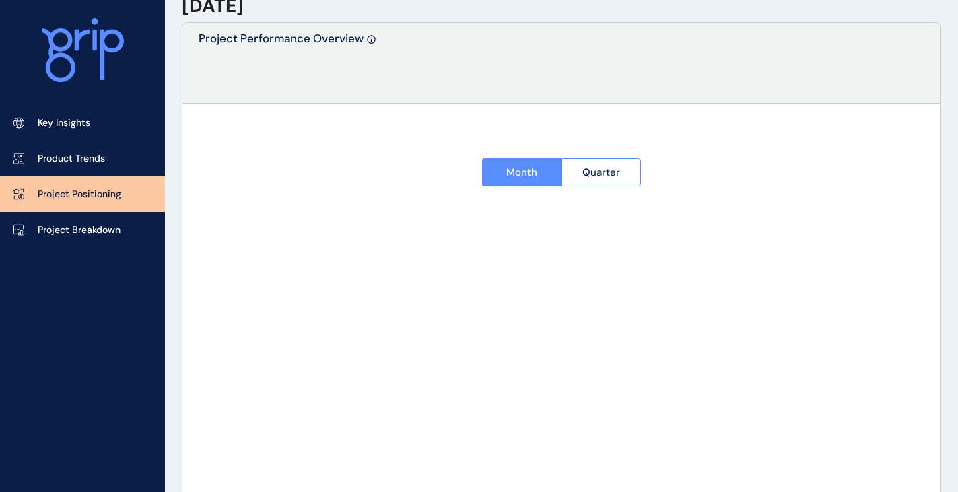
type input "********"
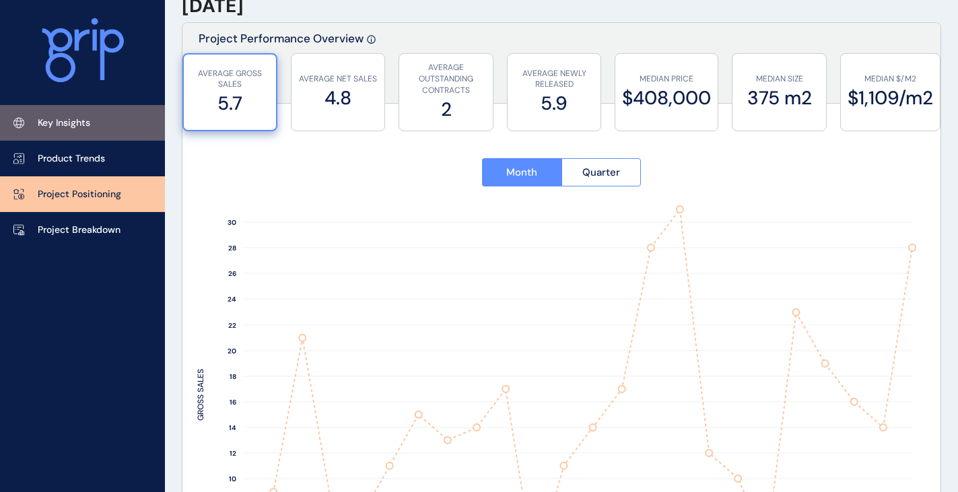
click at [69, 111] on link "Key Insights" at bounding box center [82, 123] width 165 height 36
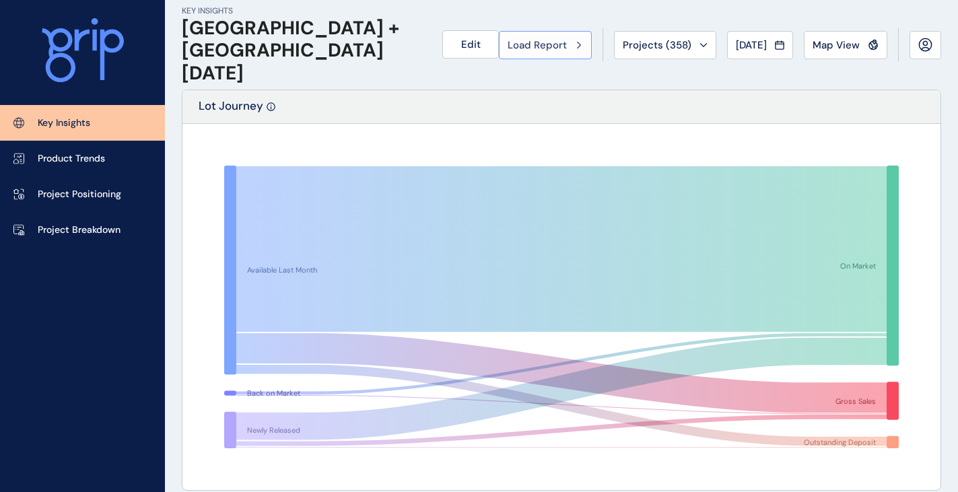
click at [536, 44] on span "Load Report" at bounding box center [536, 44] width 59 height 13
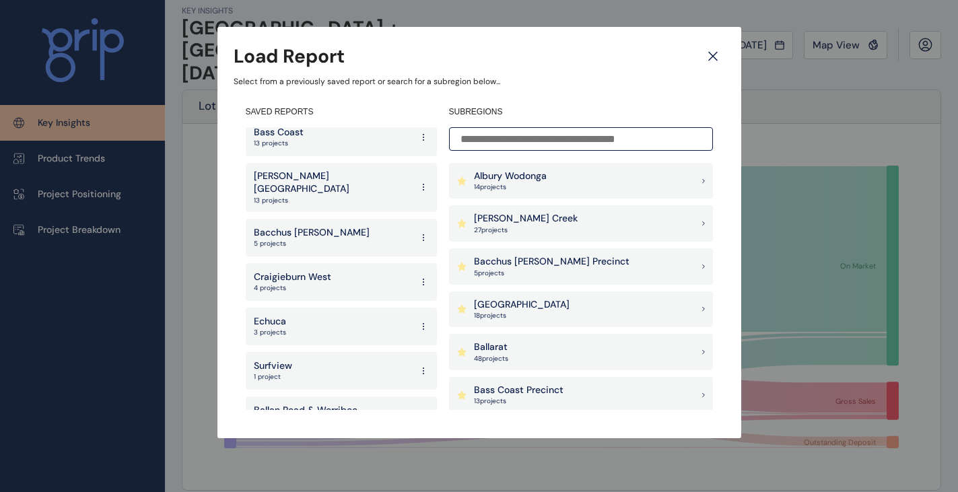
scroll to position [2665, 0]
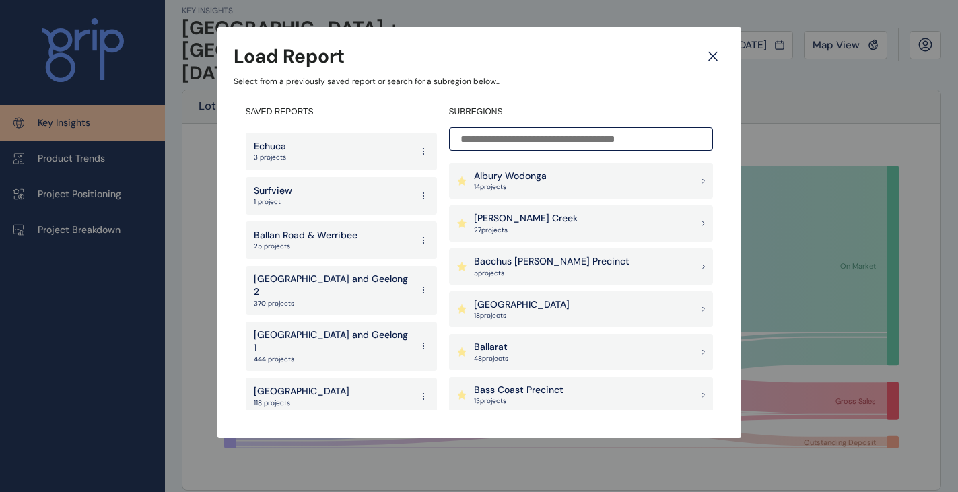
click at [303, 429] on p "[GEOGRAPHIC_DATA]" at bounding box center [302, 435] width 96 height 13
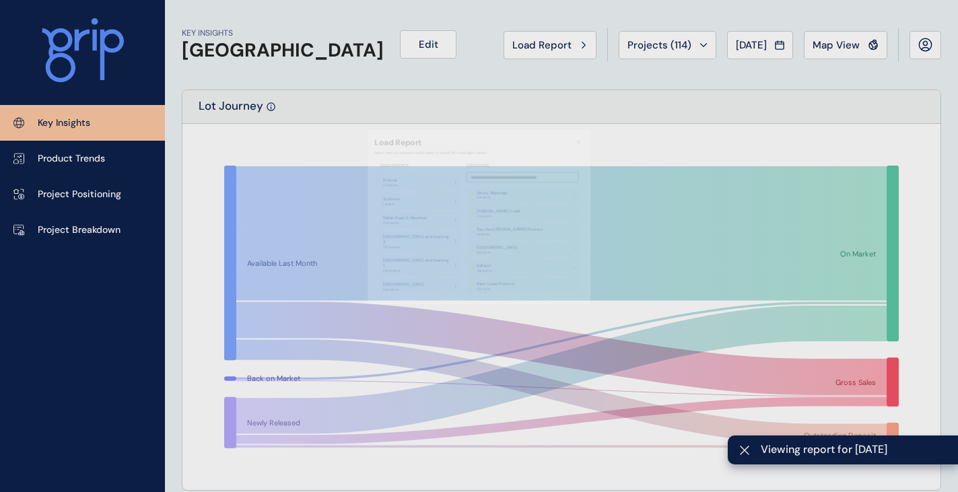
scroll to position [1144, 0]
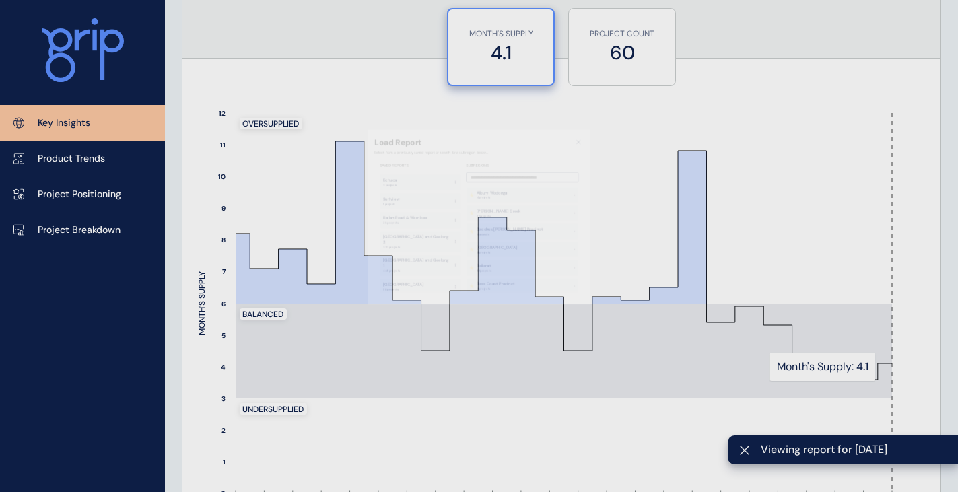
click at [534, 43] on label "4.1" at bounding box center [501, 53] width 92 height 26
click at [543, 44] on label "4.1" at bounding box center [501, 53] width 92 height 26
click at [742, 450] on icon at bounding box center [744, 450] width 11 height 11
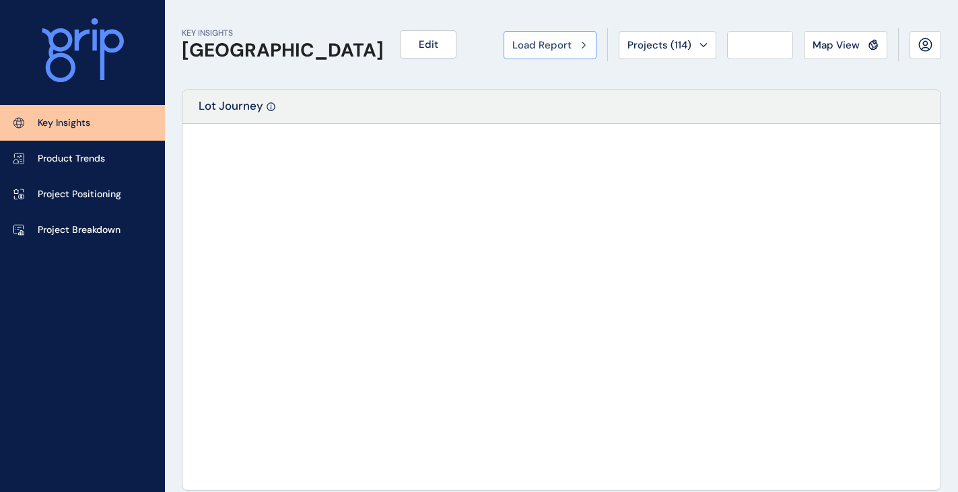
click at [551, 48] on span "Load Report" at bounding box center [541, 44] width 59 height 13
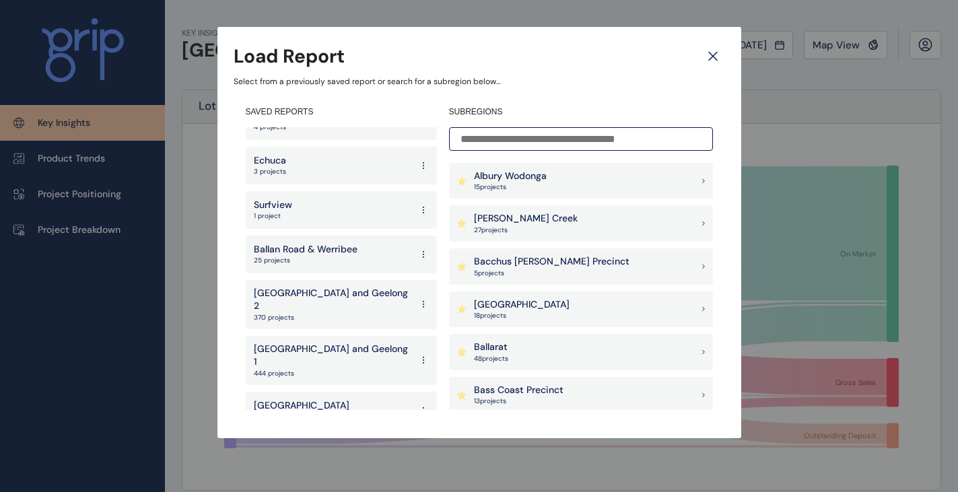
scroll to position [2665, 0]
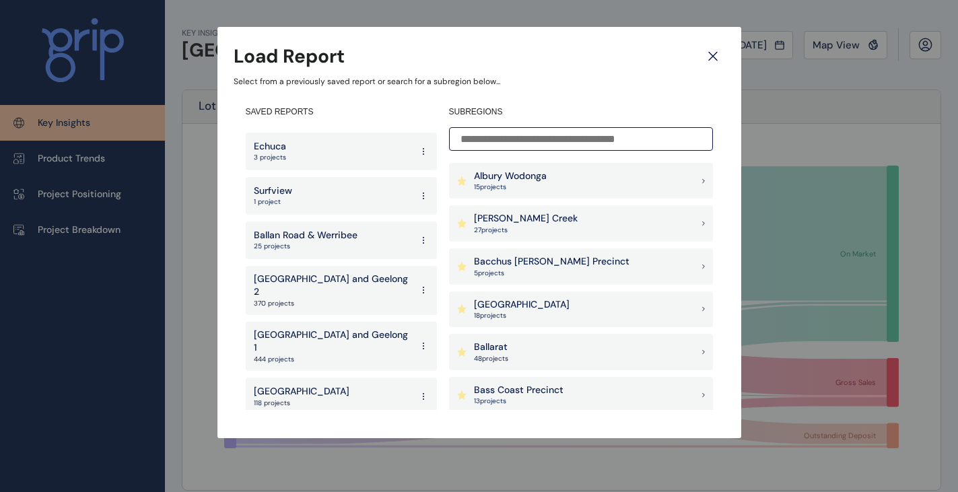
click at [310, 385] on p "[GEOGRAPHIC_DATA]" at bounding box center [302, 391] width 96 height 13
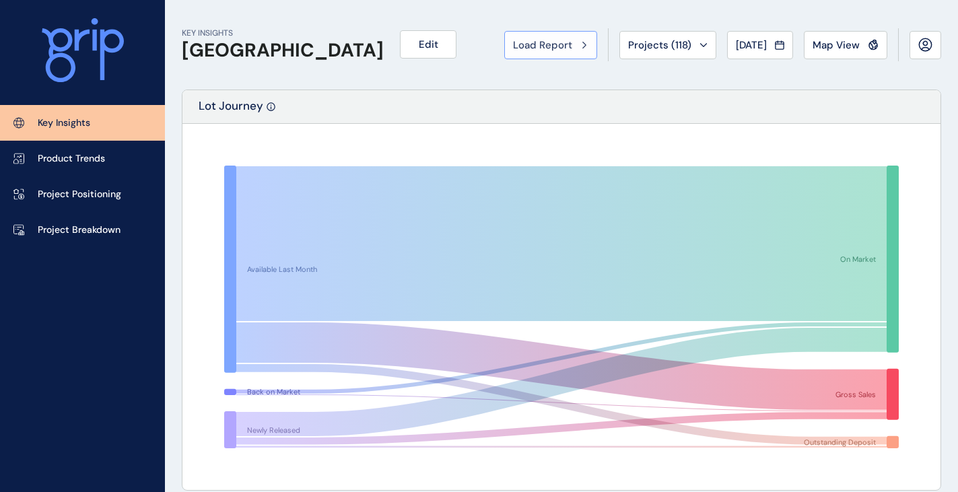
click at [530, 34] on button "Load Report" at bounding box center [550, 45] width 93 height 28
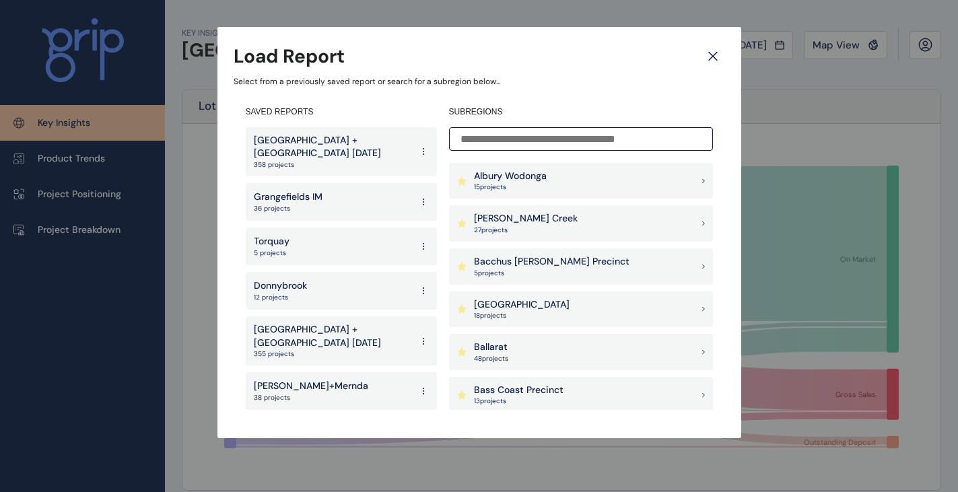
click at [341, 154] on p "Melbourne + Geelong August 2025" at bounding box center [332, 147] width 157 height 26
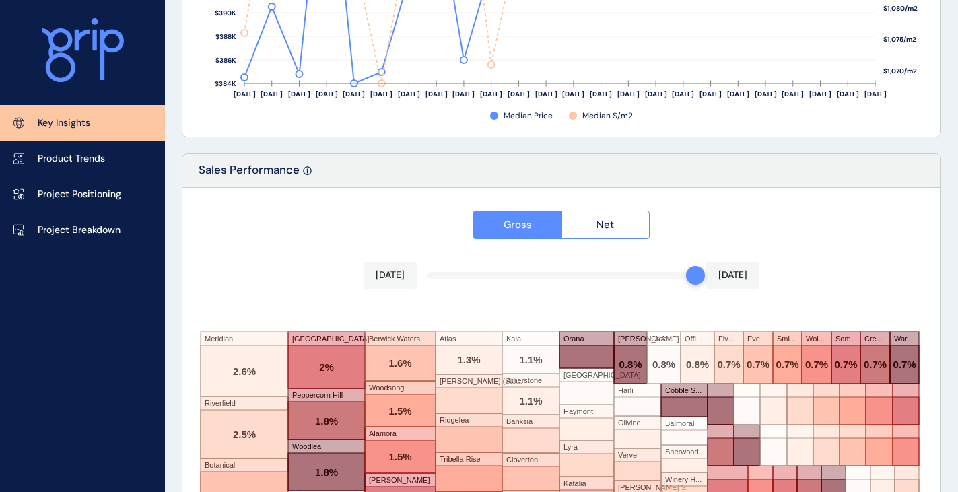
scroll to position [2341, 0]
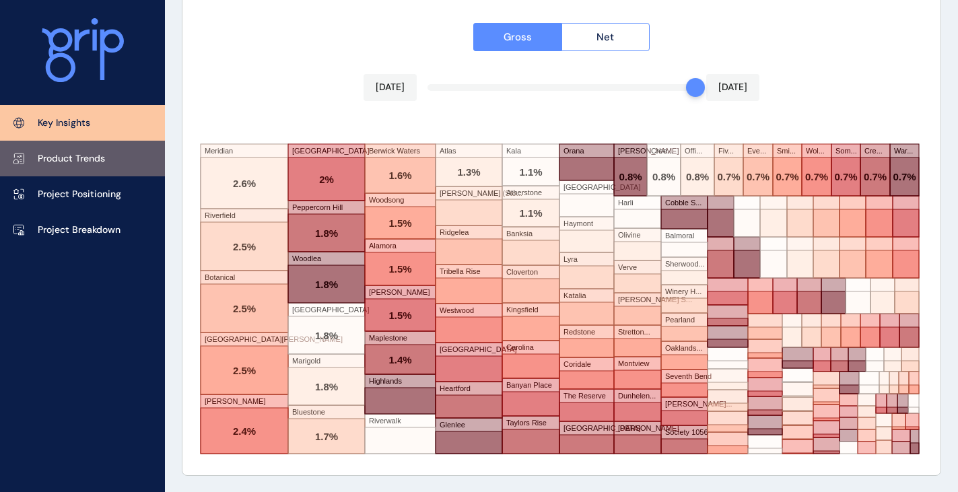
click at [55, 155] on p "Product Trends" at bounding box center [71, 158] width 67 height 13
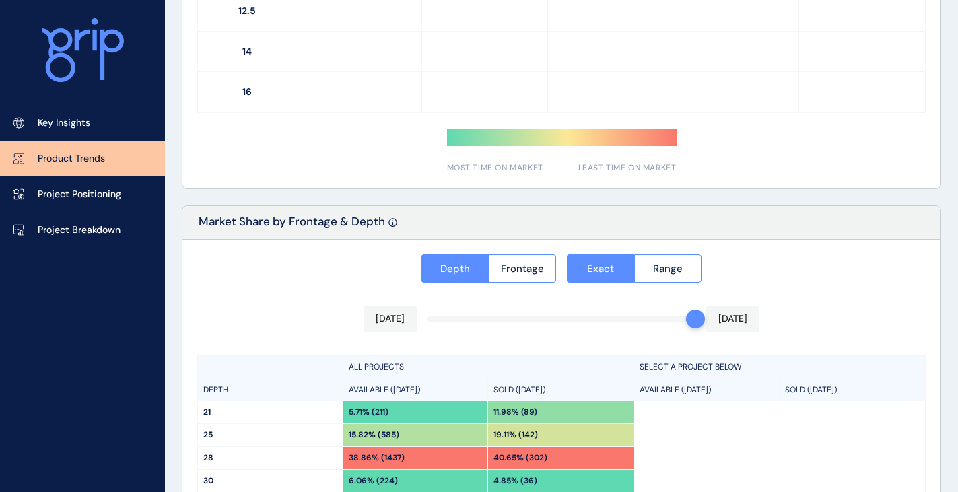
type input "**********"
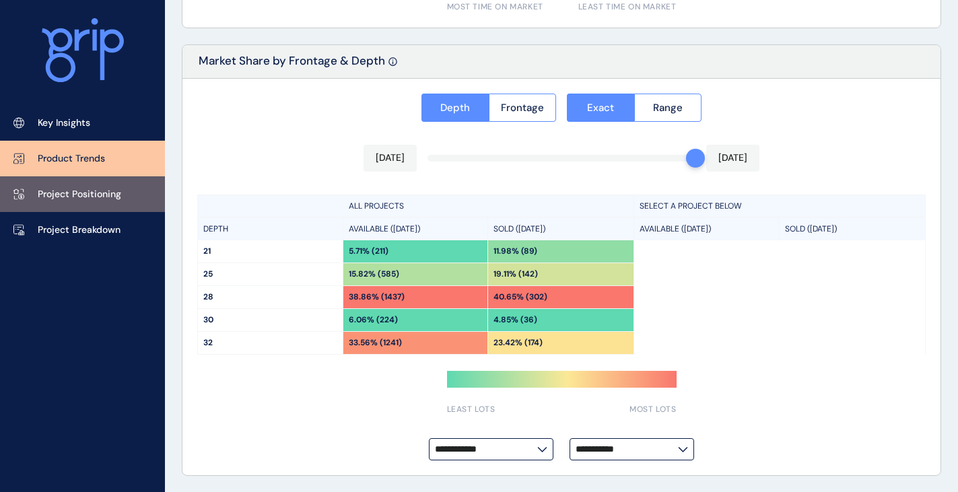
scroll to position [612, 0]
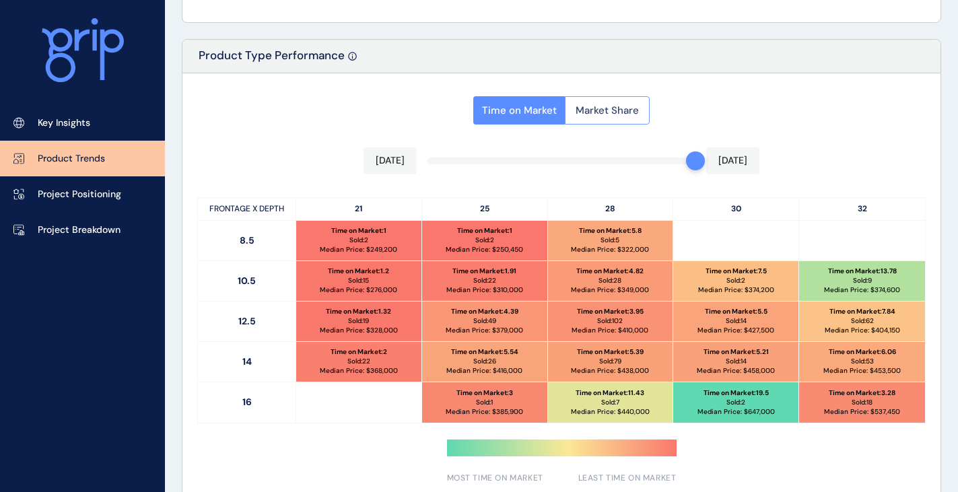
click at [607, 112] on span "Market Share" at bounding box center [606, 110] width 63 height 13
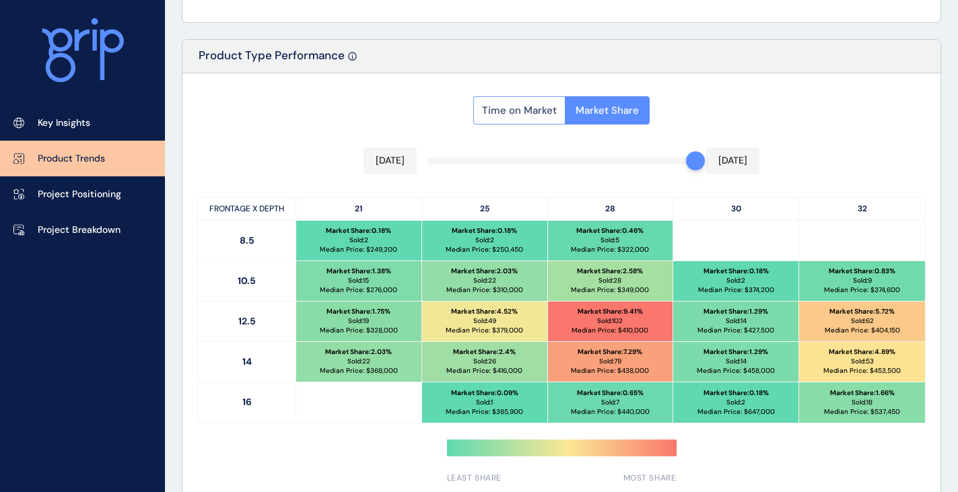
click at [530, 100] on button "Time on Market" at bounding box center [519, 110] width 92 height 28
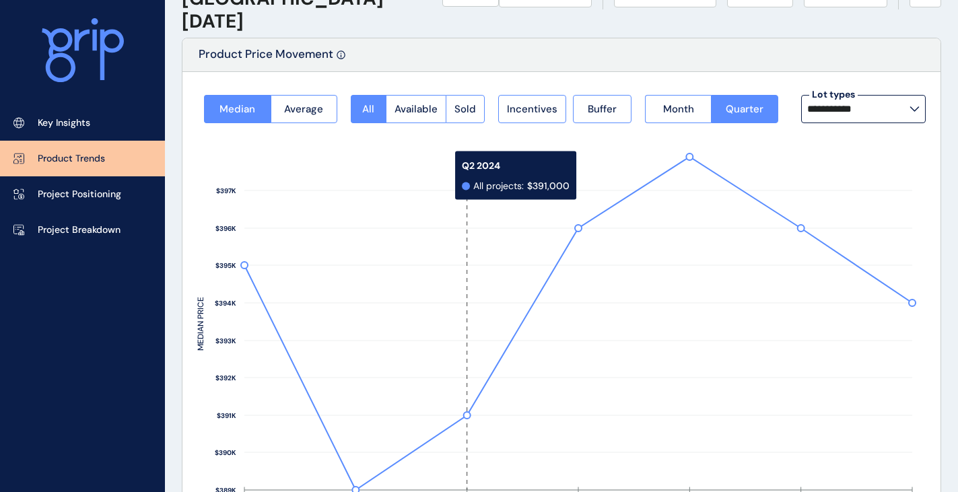
scroll to position [67, 0]
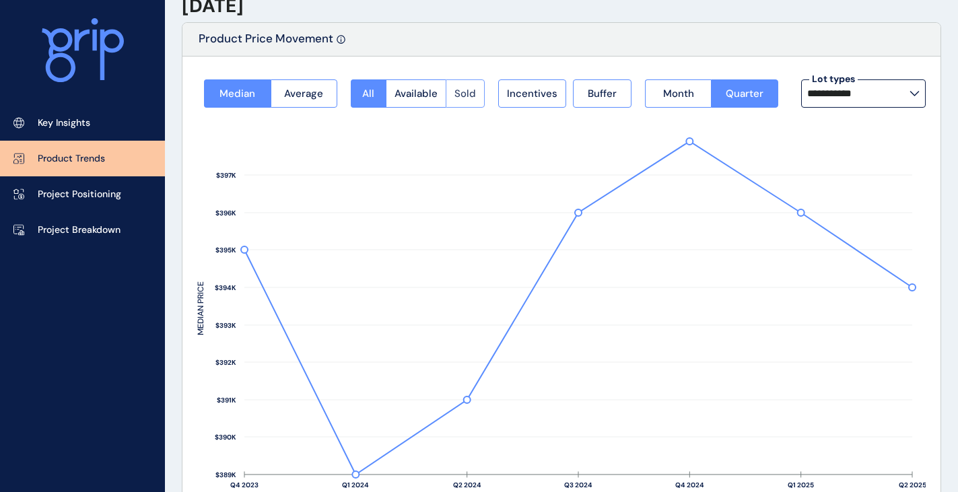
click at [471, 87] on span "Sold" at bounding box center [465, 93] width 22 height 13
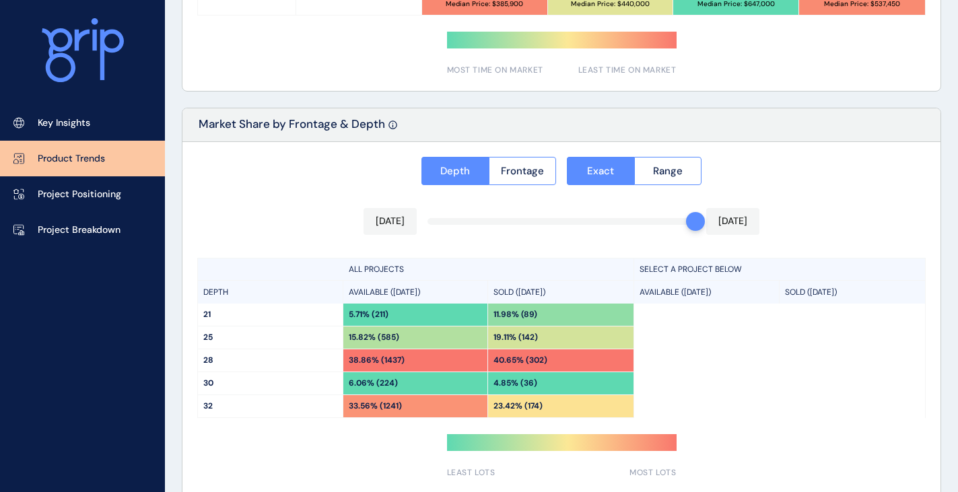
scroll to position [1083, 0]
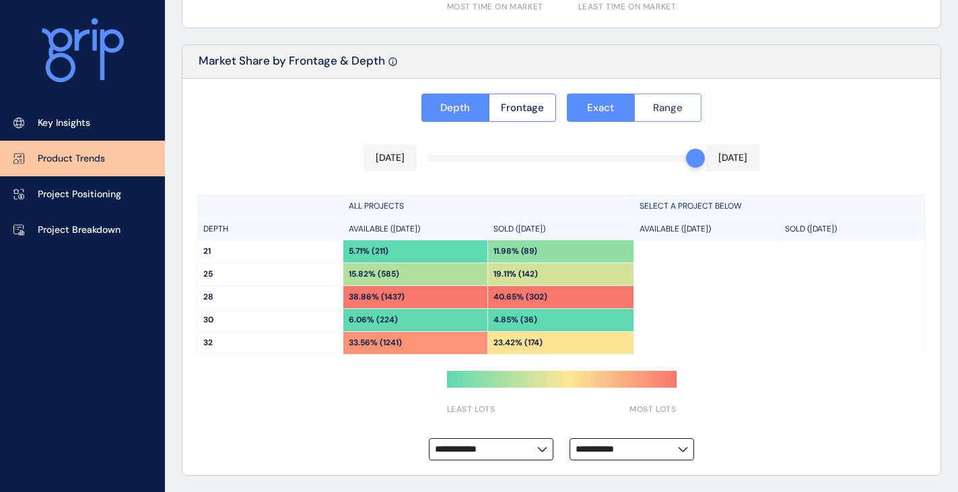
click at [666, 110] on span "Range" at bounding box center [668, 107] width 30 height 13
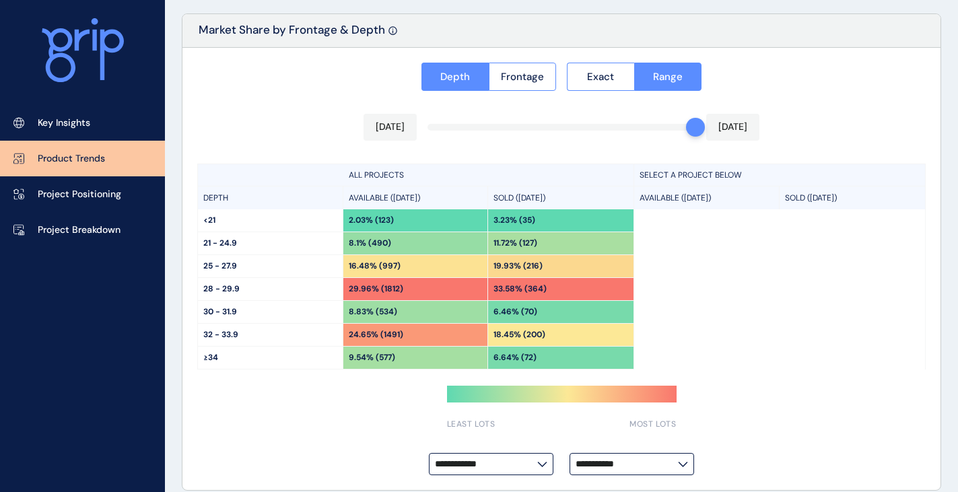
scroll to position [1129, 0]
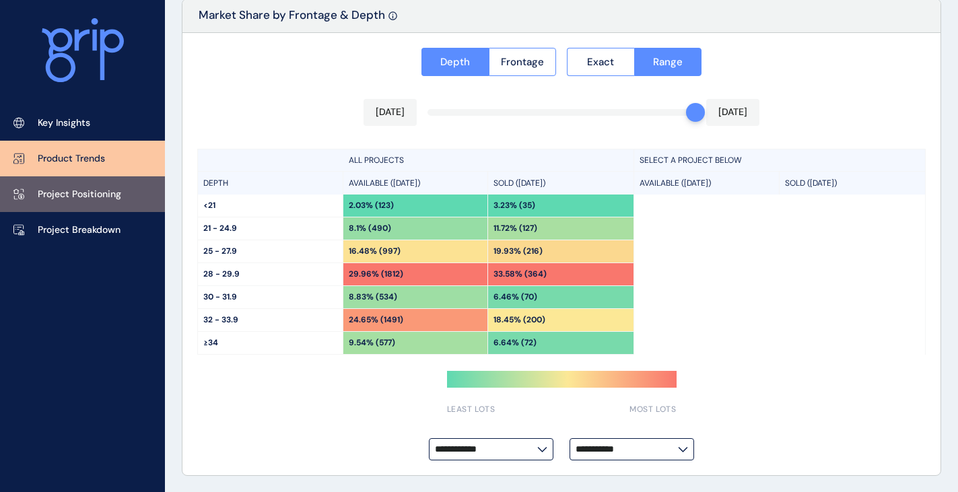
click at [81, 190] on p "Project Positioning" at bounding box center [79, 194] width 83 height 13
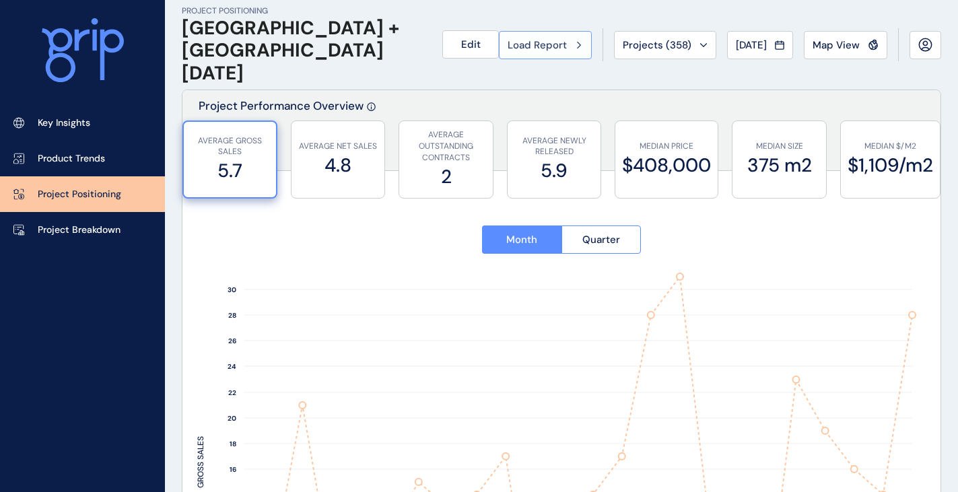
click at [530, 49] on span "Load Report" at bounding box center [536, 44] width 59 height 13
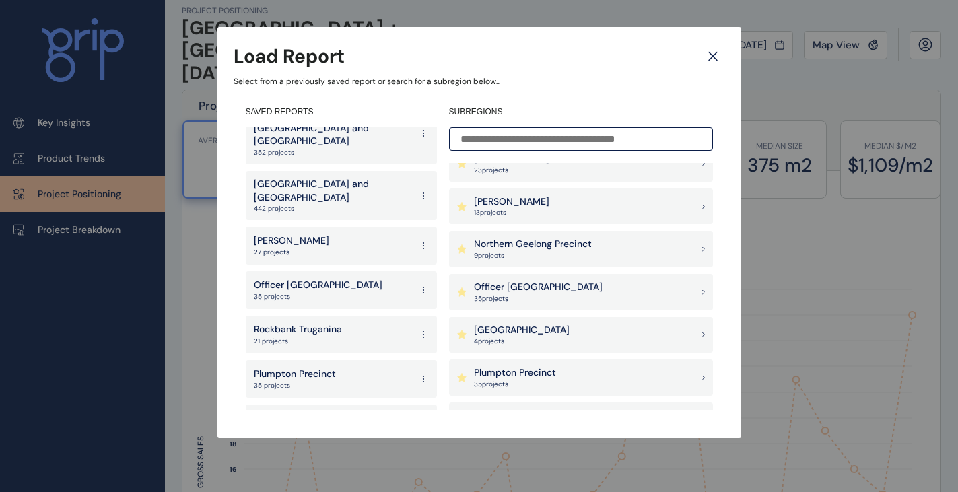
scroll to position [942, 0]
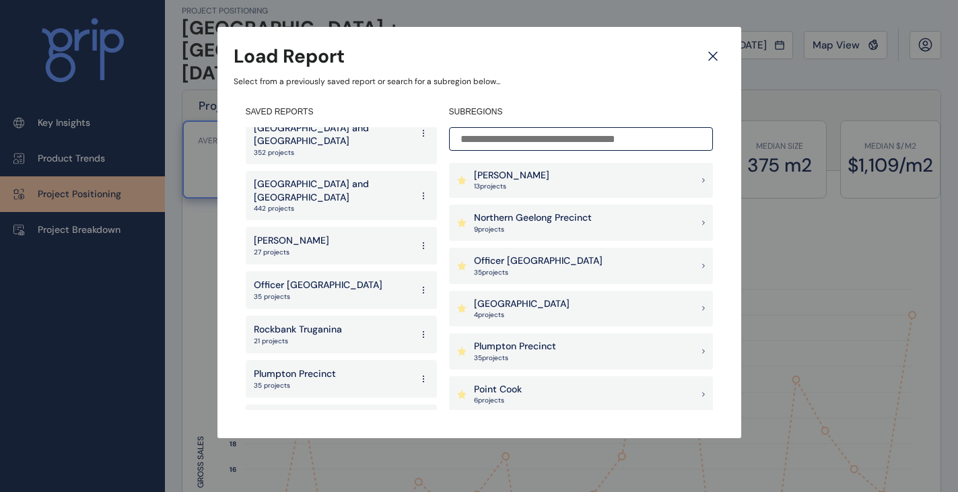
click at [530, 266] on p "Officer [GEOGRAPHIC_DATA]" at bounding box center [538, 260] width 129 height 13
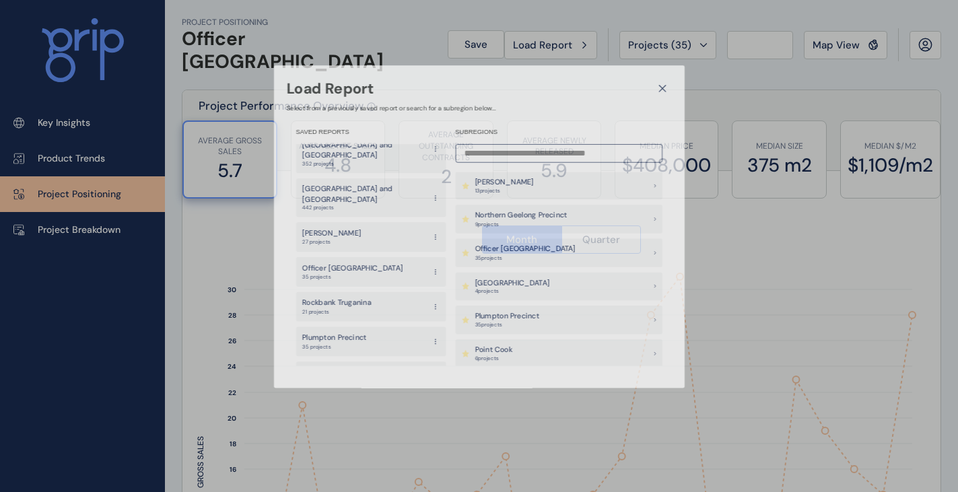
type input "**********"
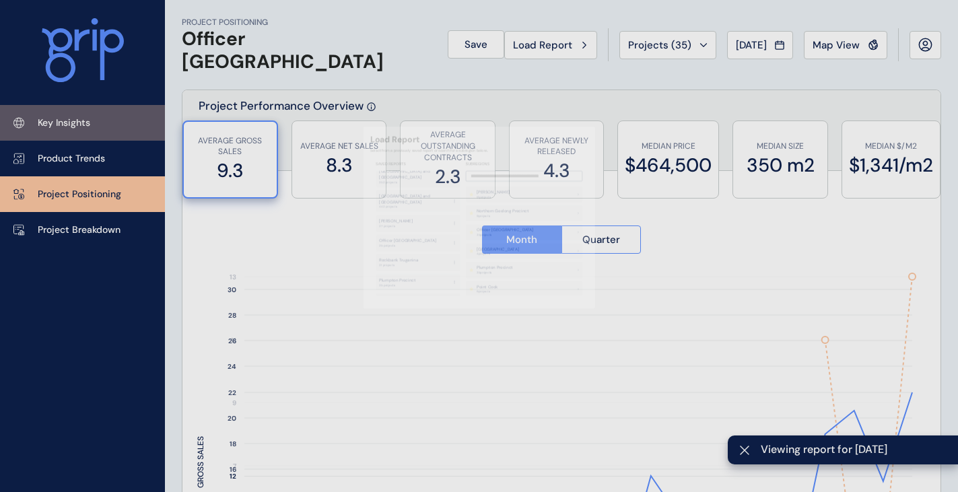
click at [98, 124] on link "Key Insights" at bounding box center [82, 123] width 165 height 36
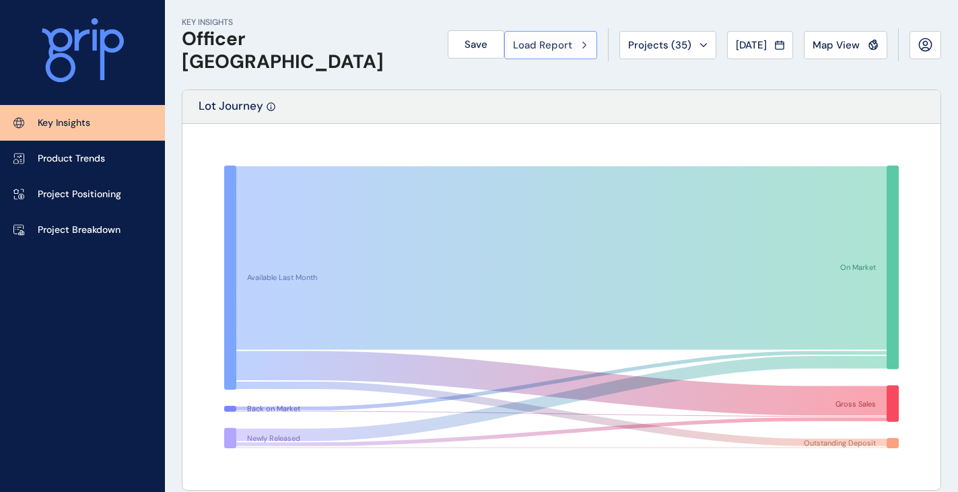
click at [559, 46] on span "Load Report" at bounding box center [542, 44] width 59 height 13
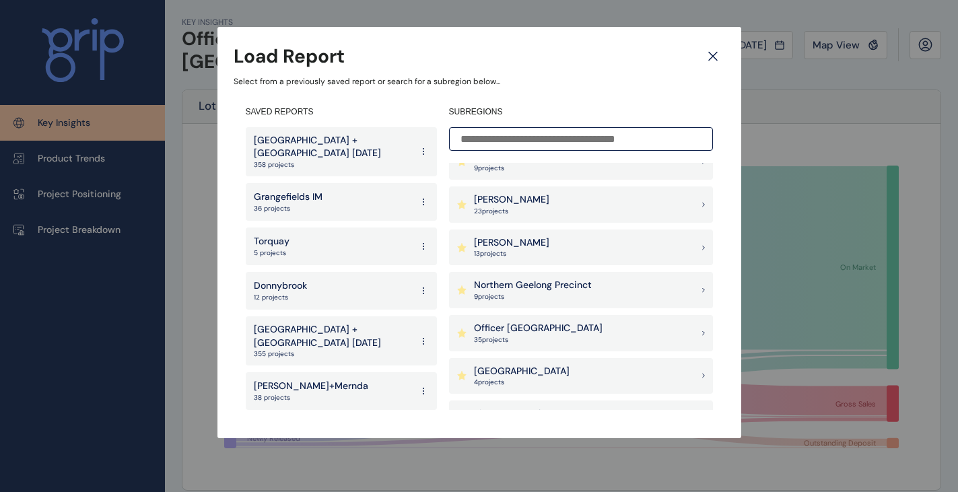
scroll to position [942, 0]
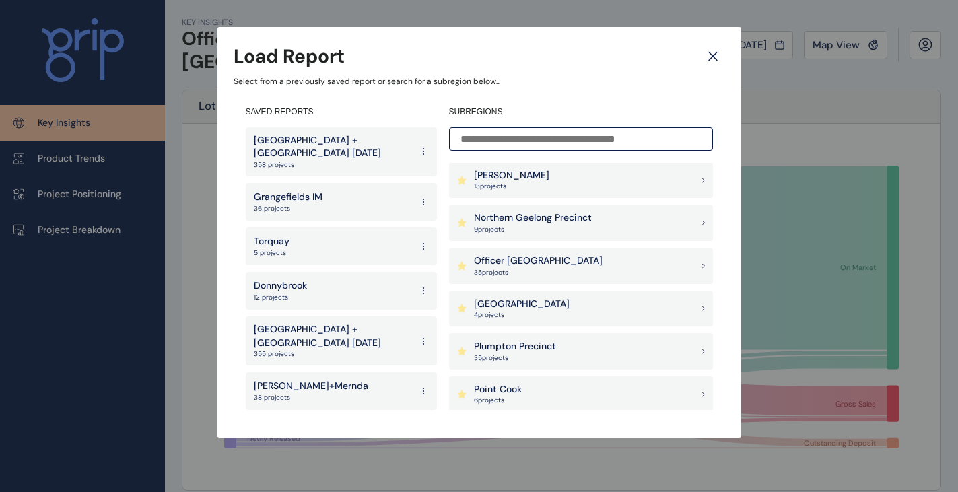
click at [519, 312] on p "4 project s" at bounding box center [522, 314] width 96 height 9
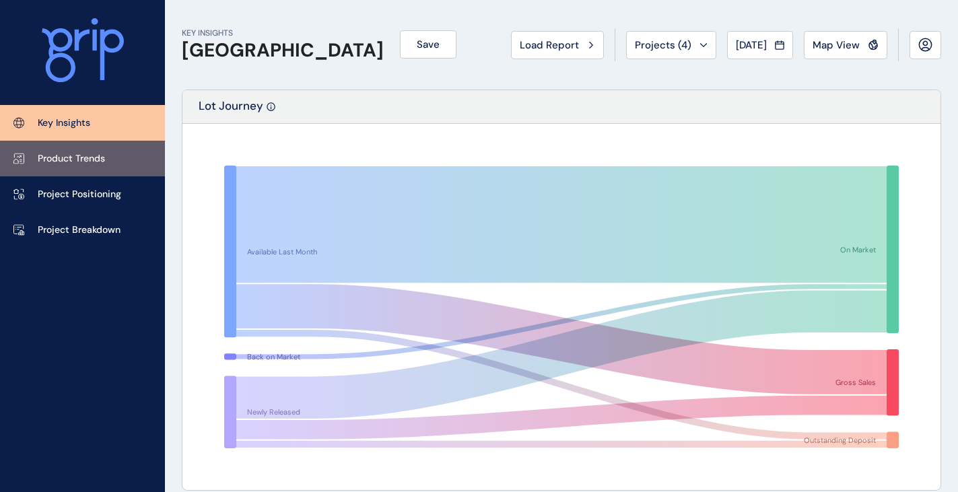
click at [95, 159] on p "Product Trends" at bounding box center [71, 158] width 67 height 13
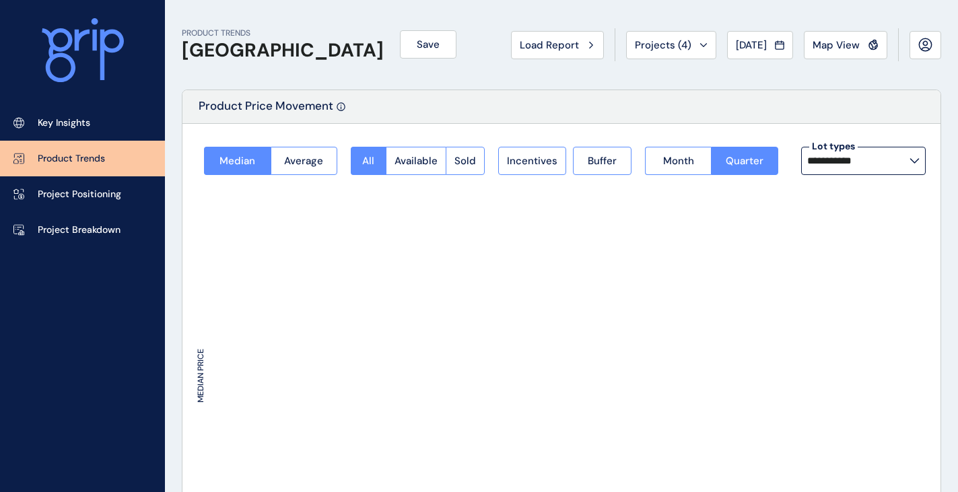
type input "**********"
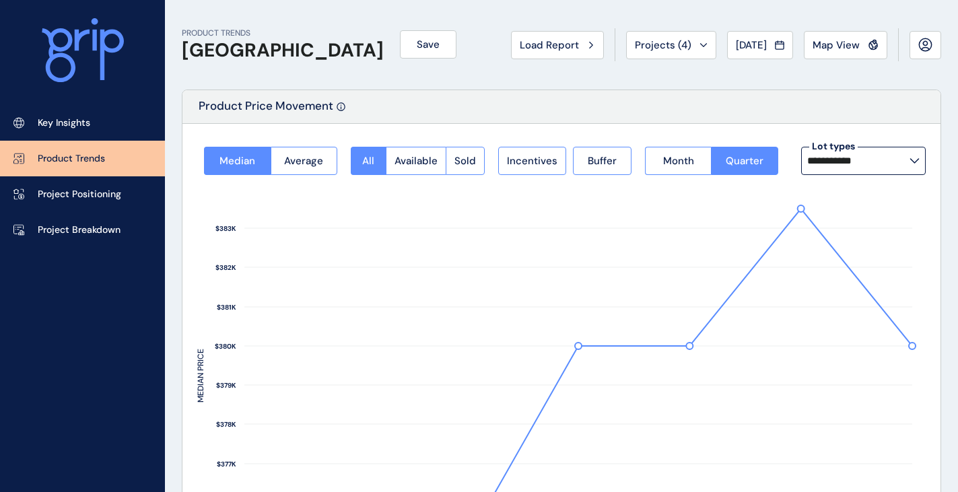
click at [456, 35] on div "PRODUCT TRENDS Pakenham East Save Load Report Projects ( 4 ) Aug 2025 2025 < > …" at bounding box center [561, 45] width 759 height 90
click at [530, 35] on button "Load Report" at bounding box center [557, 45] width 93 height 28
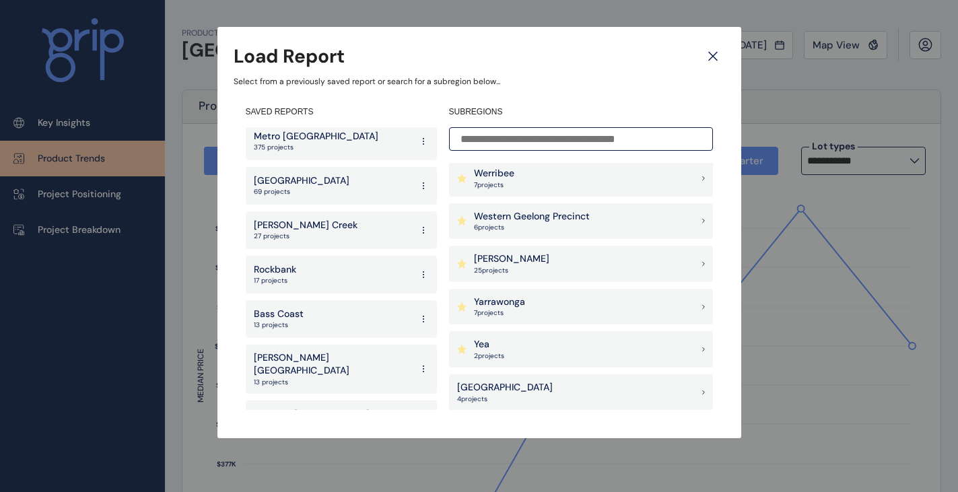
scroll to position [2194, 0]
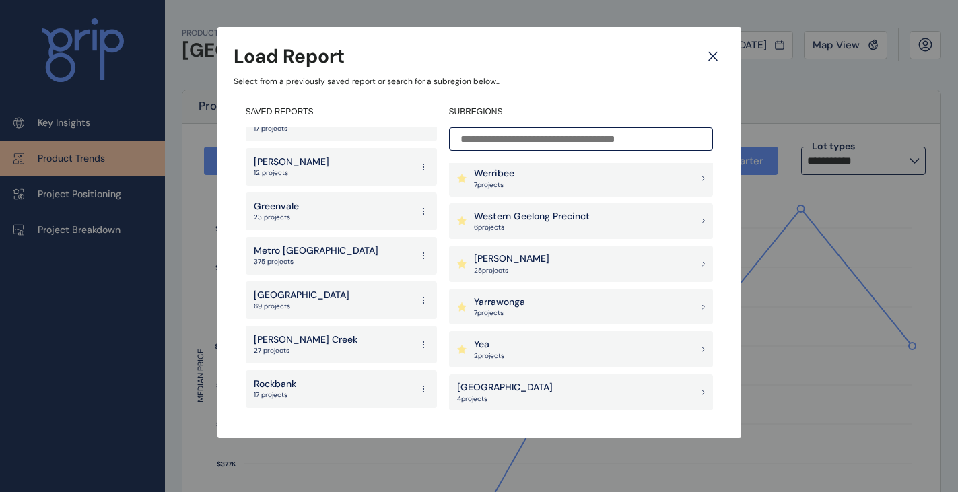
click at [306, 281] on div "Greater Geelong 69 projects" at bounding box center [341, 300] width 191 height 38
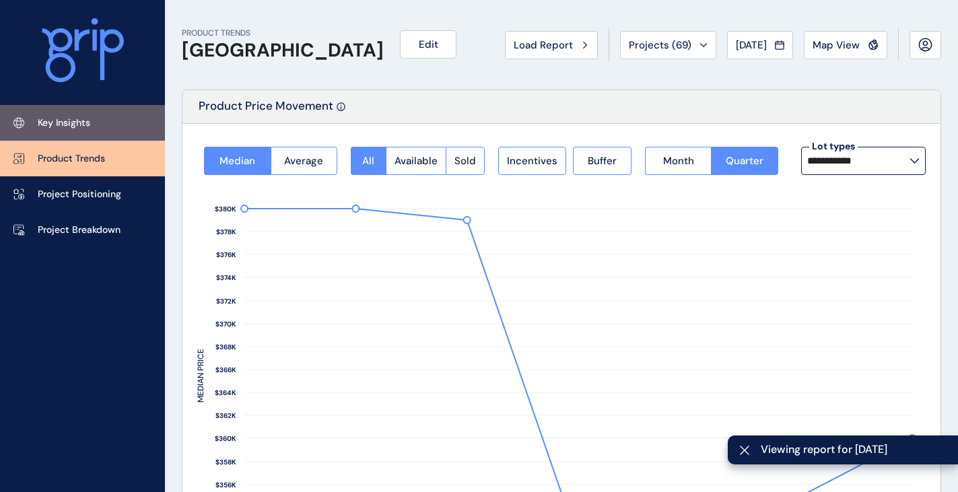
click at [80, 119] on p "Key Insights" at bounding box center [64, 122] width 52 height 13
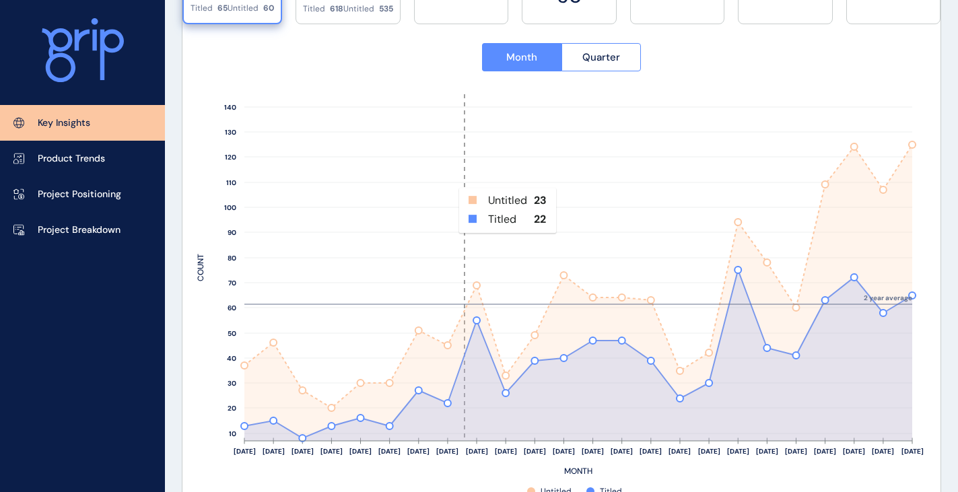
scroll to position [390, 0]
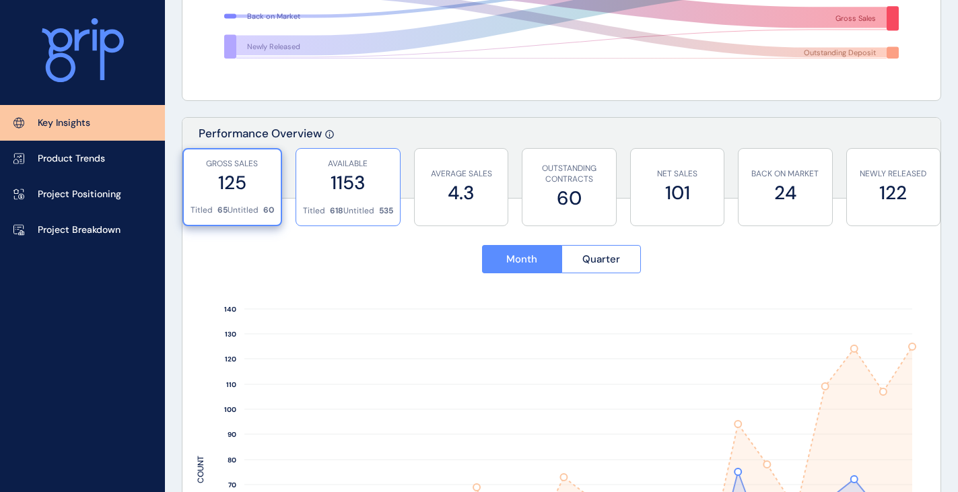
click at [369, 197] on div "AVAILABLE 1153" at bounding box center [348, 177] width 90 height 57
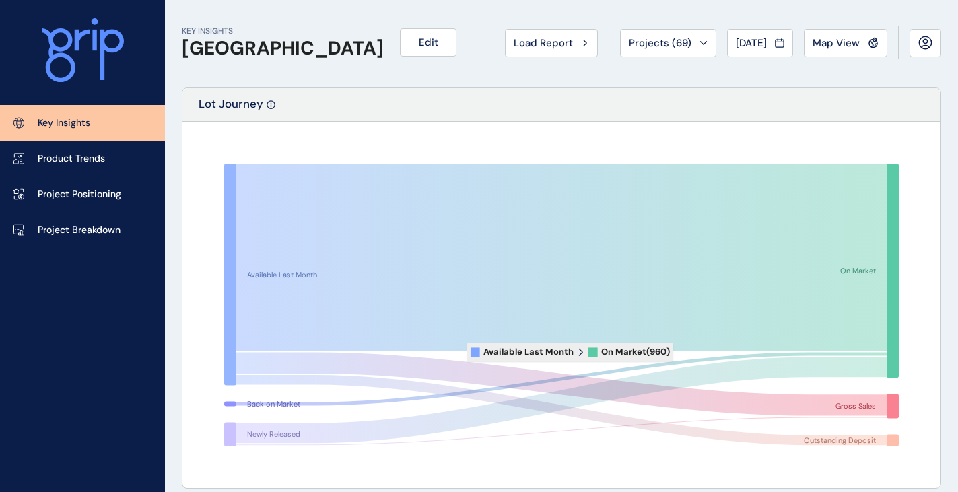
scroll to position [0, 0]
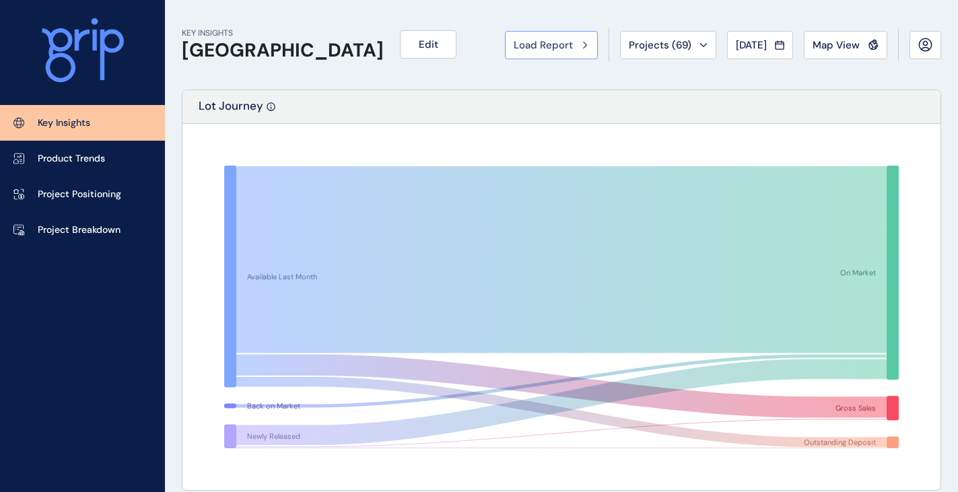
click at [535, 37] on button "Load Report" at bounding box center [551, 45] width 93 height 28
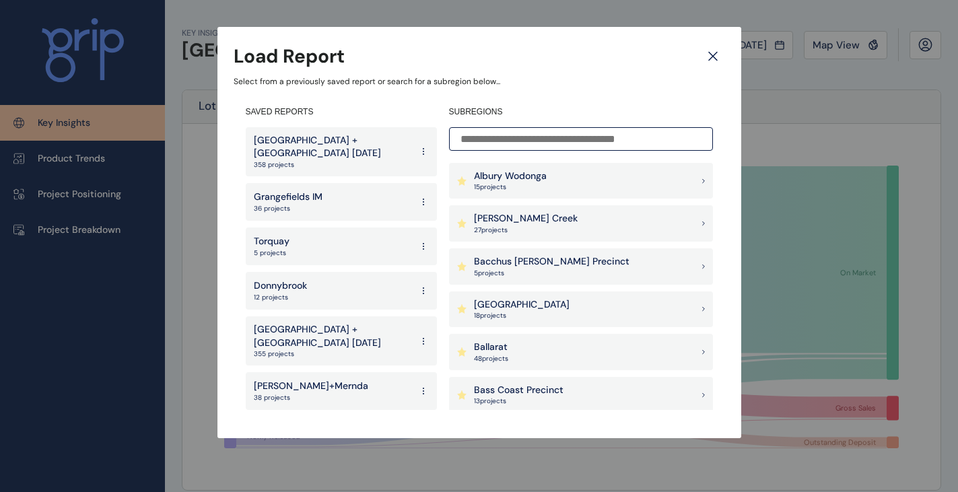
click at [722, 55] on icon at bounding box center [713, 56] width 24 height 24
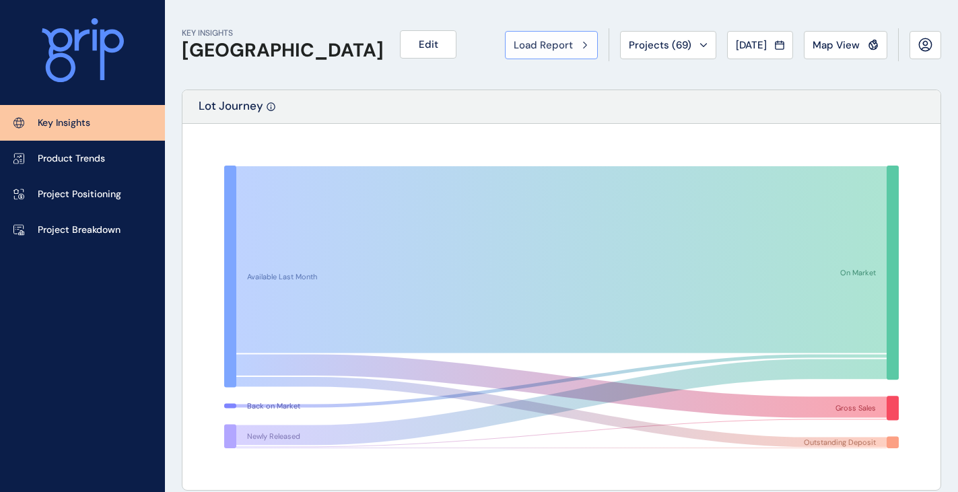
click at [534, 46] on span "Load Report" at bounding box center [543, 44] width 59 height 13
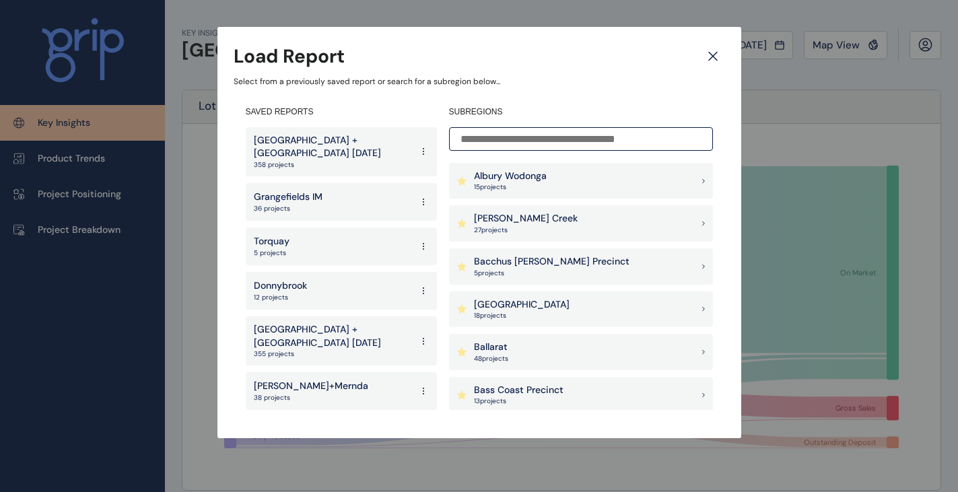
click at [346, 136] on p "[GEOGRAPHIC_DATA] + [GEOGRAPHIC_DATA] [DATE]" at bounding box center [332, 147] width 157 height 26
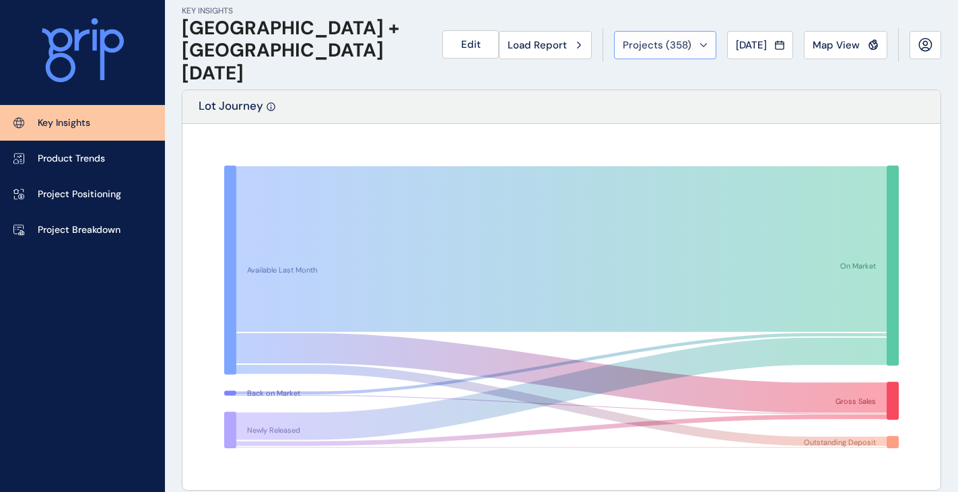
click at [664, 49] on span "Projects ( 358 )" at bounding box center [657, 44] width 69 height 13
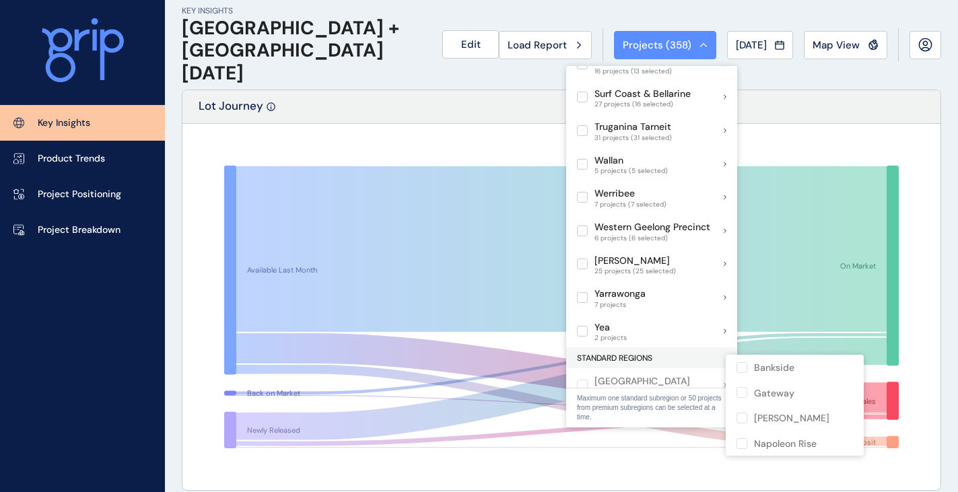
click at [382, 17] on p "KEY INSIGHTS" at bounding box center [304, 10] width 244 height 11
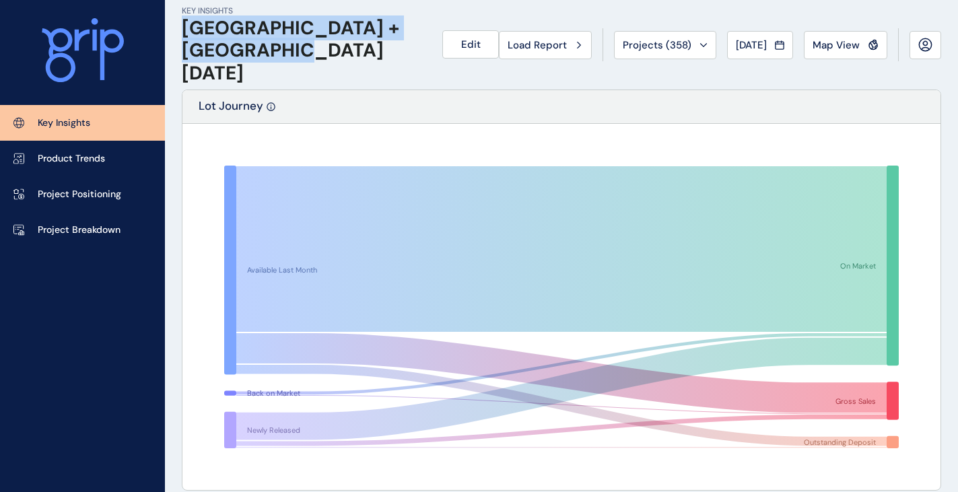
drag, startPoint x: 183, startPoint y: 38, endPoint x: 330, endPoint y: 65, distance: 149.1
click at [330, 65] on h1 "[GEOGRAPHIC_DATA] + [GEOGRAPHIC_DATA] [DATE]" at bounding box center [304, 51] width 244 height 68
drag, startPoint x: 252, startPoint y: 55, endPoint x: 198, endPoint y: 39, distance: 56.2
click at [198, 39] on h1 "[GEOGRAPHIC_DATA] + [GEOGRAPHIC_DATA] [DATE]" at bounding box center [304, 51] width 244 height 68
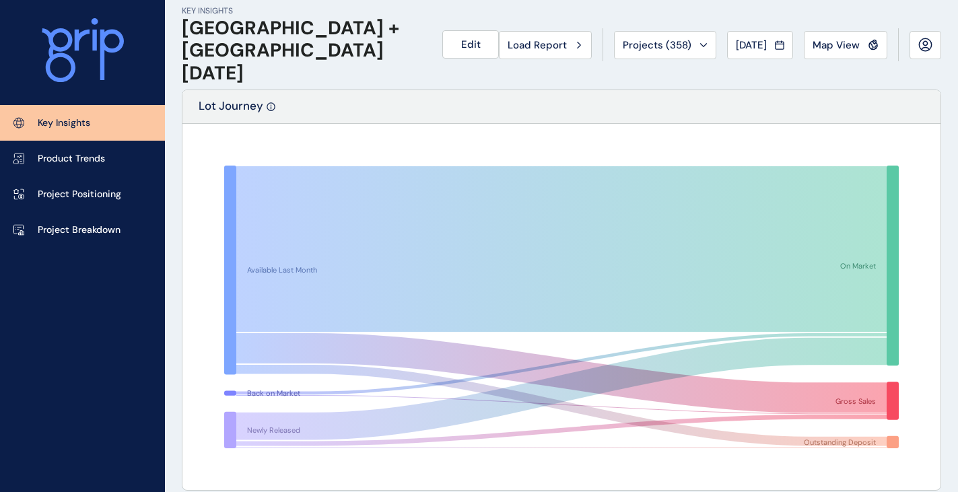
click at [289, 16] on p "KEY INSIGHTS" at bounding box center [304, 10] width 244 height 11
click at [630, 49] on span "Projects ( 358 )" at bounding box center [657, 44] width 69 height 13
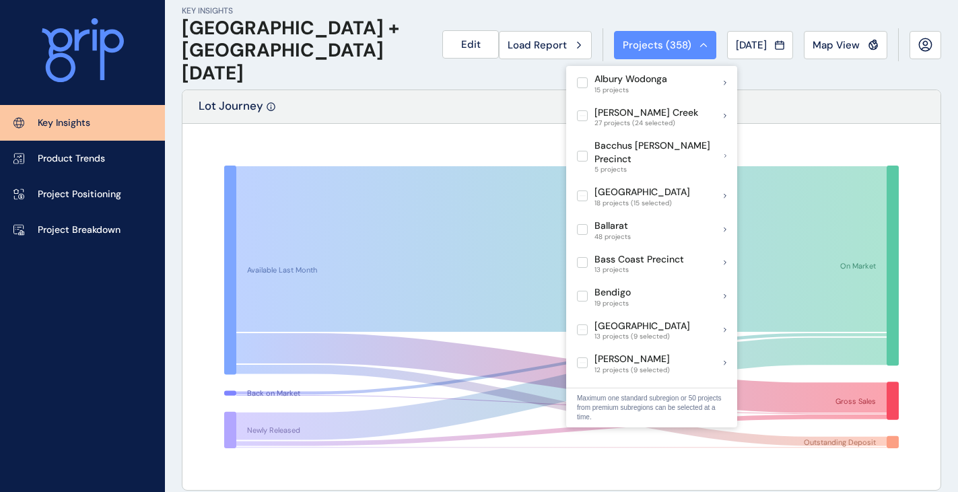
click at [559, 17] on div "KEY INSIGHTS Melbourne + Geelong August 2025 Edit Load Report Projects ( 358 ) …" at bounding box center [561, 45] width 759 height 90
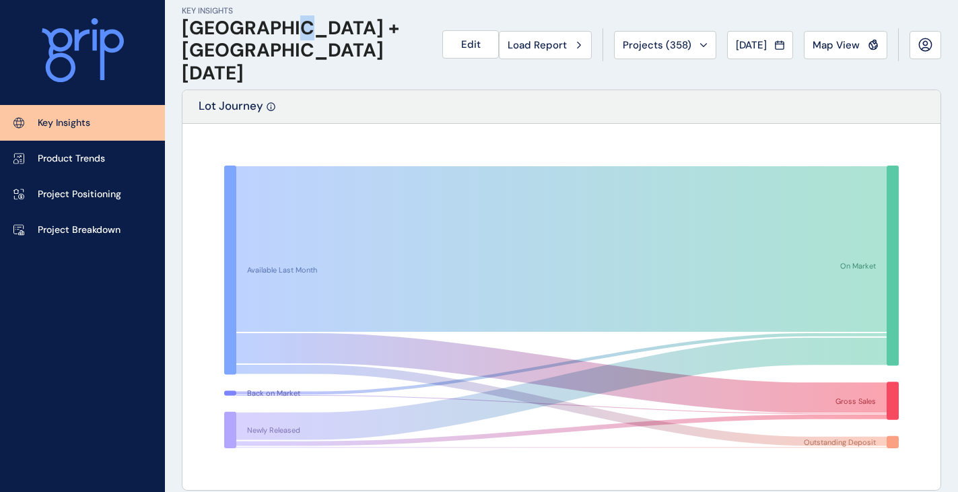
drag, startPoint x: 289, startPoint y: 41, endPoint x: 296, endPoint y: 42, distance: 7.5
click at [296, 42] on h1 "[GEOGRAPHIC_DATA] + [GEOGRAPHIC_DATA] [DATE]" at bounding box center [304, 51] width 244 height 68
click at [296, 66] on h1 "[GEOGRAPHIC_DATA] + [GEOGRAPHIC_DATA] [DATE]" at bounding box center [304, 51] width 244 height 68
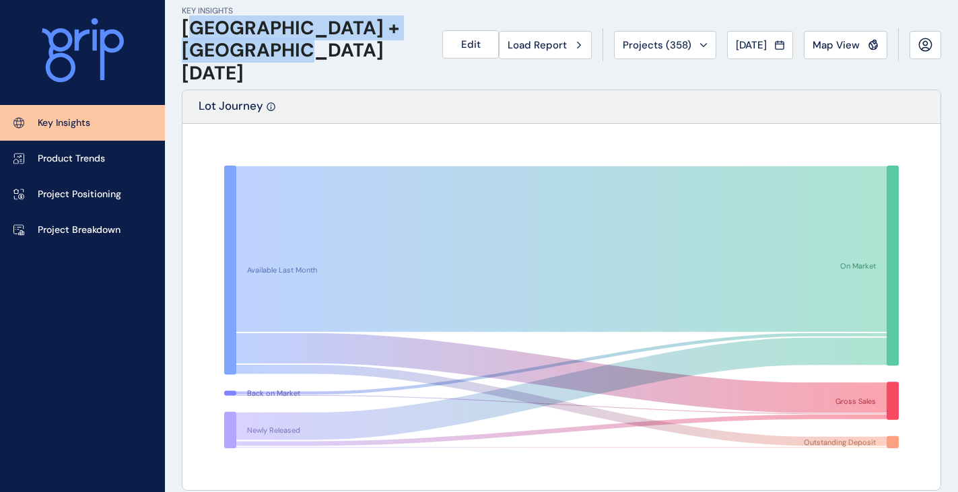
drag, startPoint x: 301, startPoint y: 61, endPoint x: 191, endPoint y: 42, distance: 111.3
click at [191, 42] on h1 "[GEOGRAPHIC_DATA] + [GEOGRAPHIC_DATA] [DATE]" at bounding box center [304, 51] width 244 height 68
click at [289, 71] on h1 "[GEOGRAPHIC_DATA] + [GEOGRAPHIC_DATA] [DATE]" at bounding box center [304, 51] width 244 height 68
drag, startPoint x: 182, startPoint y: 35, endPoint x: 299, endPoint y: 56, distance: 118.3
click at [299, 56] on h1 "[GEOGRAPHIC_DATA] + [GEOGRAPHIC_DATA] [DATE]" at bounding box center [304, 51] width 244 height 68
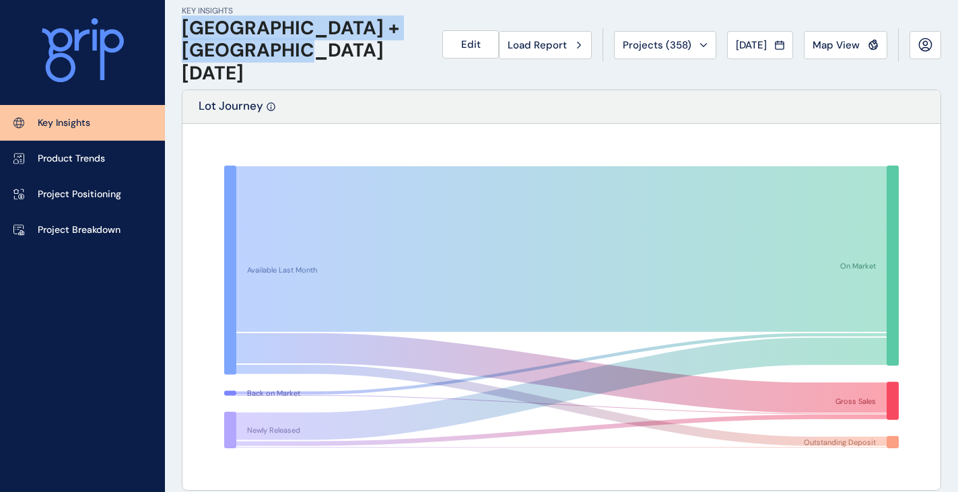
click at [308, 65] on h1 "[GEOGRAPHIC_DATA] + [GEOGRAPHIC_DATA] [DATE]" at bounding box center [304, 51] width 244 height 68
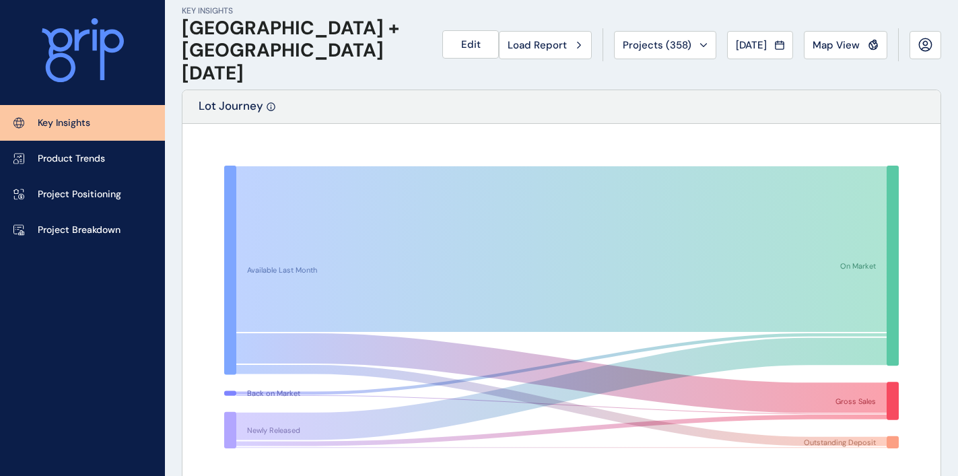
click at [496, 105] on div "Lot Journey" at bounding box center [561, 107] width 758 height 34
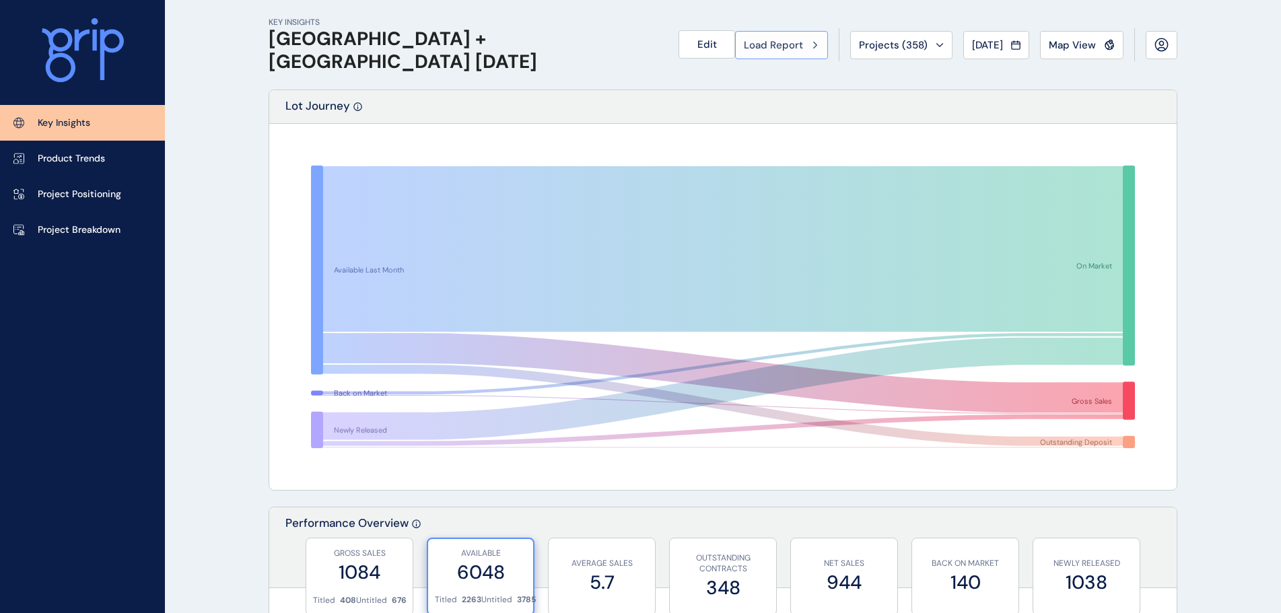
click at [767, 43] on span "Load Report" at bounding box center [773, 44] width 59 height 13
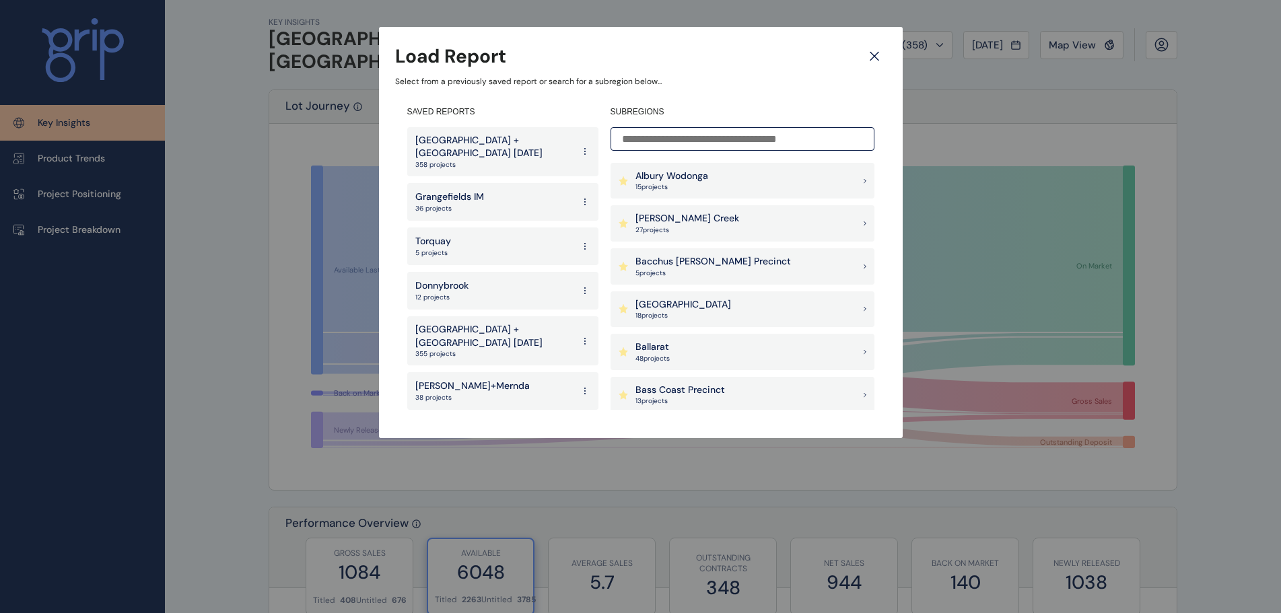
click at [687, 211] on div "Armstrong Creek 27 project s" at bounding box center [742, 223] width 264 height 36
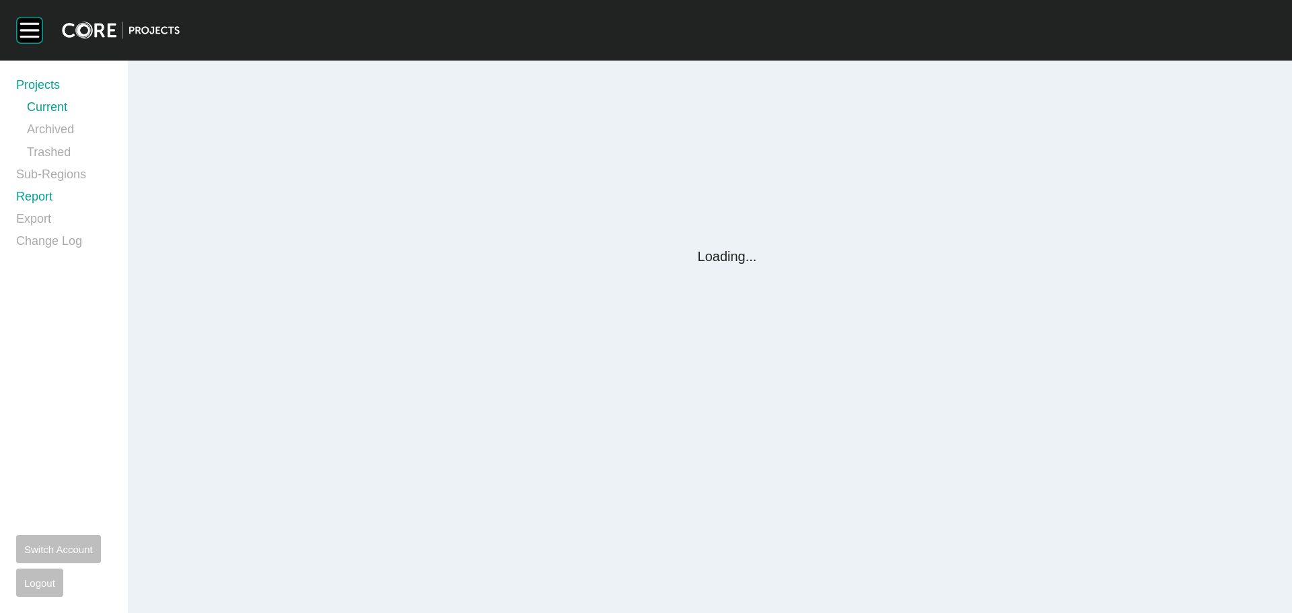
click at [42, 199] on link "Report" at bounding box center [64, 199] width 96 height 22
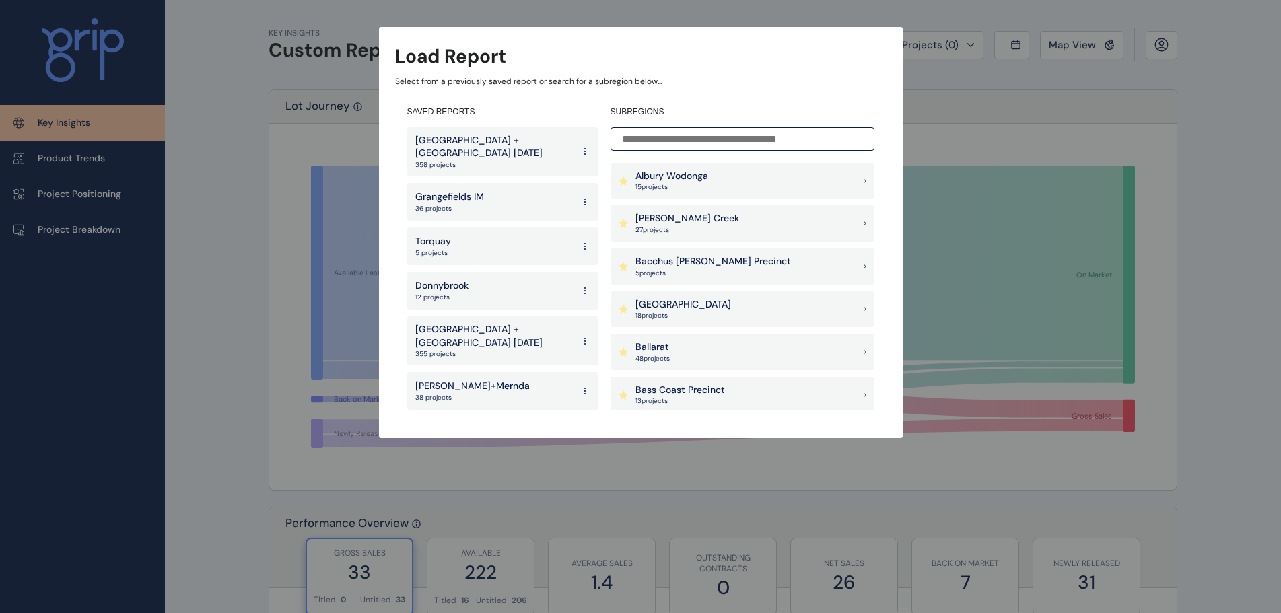
click at [697, 213] on p "[PERSON_NAME] Creek" at bounding box center [687, 218] width 104 height 13
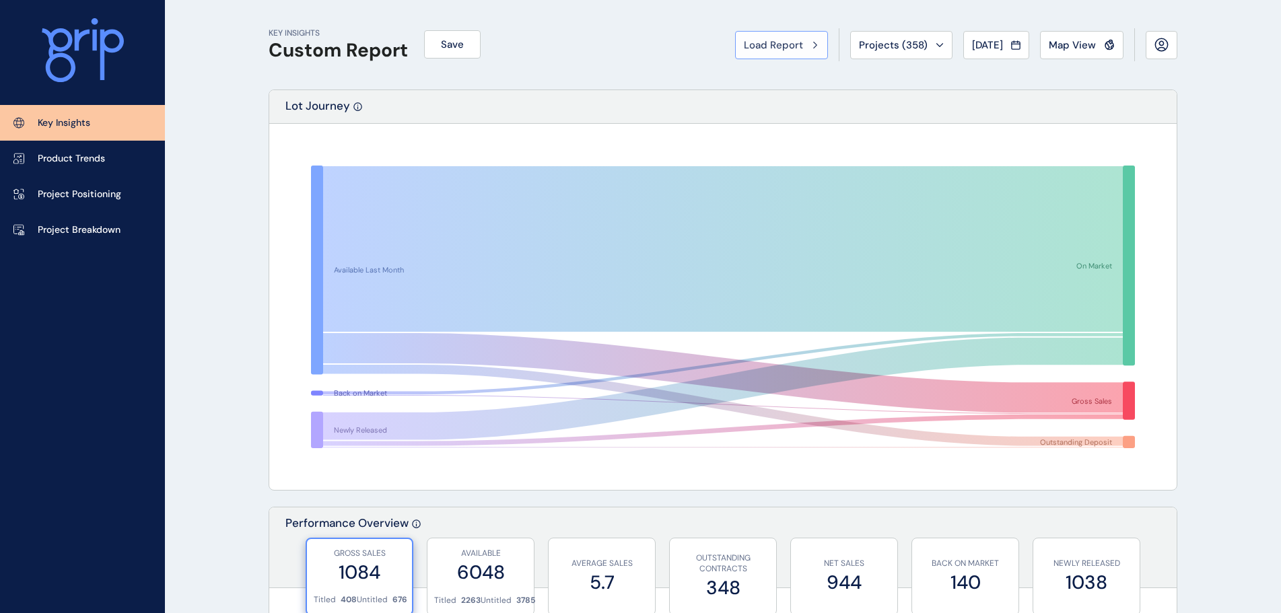
click at [771, 38] on span "Load Report" at bounding box center [773, 44] width 59 height 13
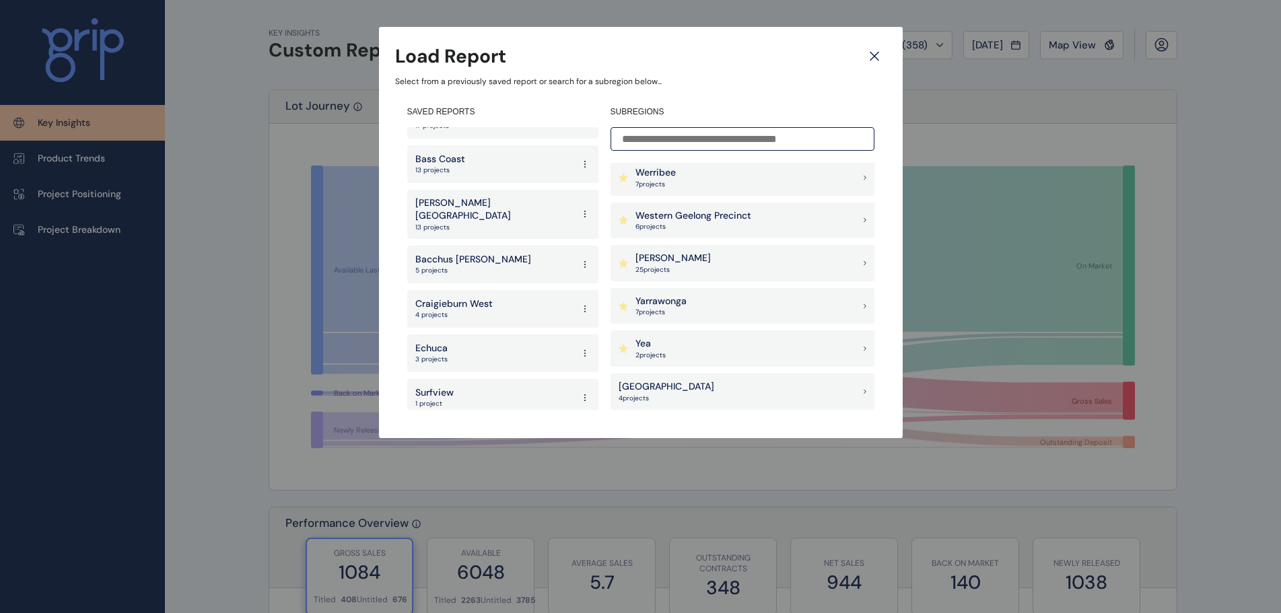
scroll to position [1391, 0]
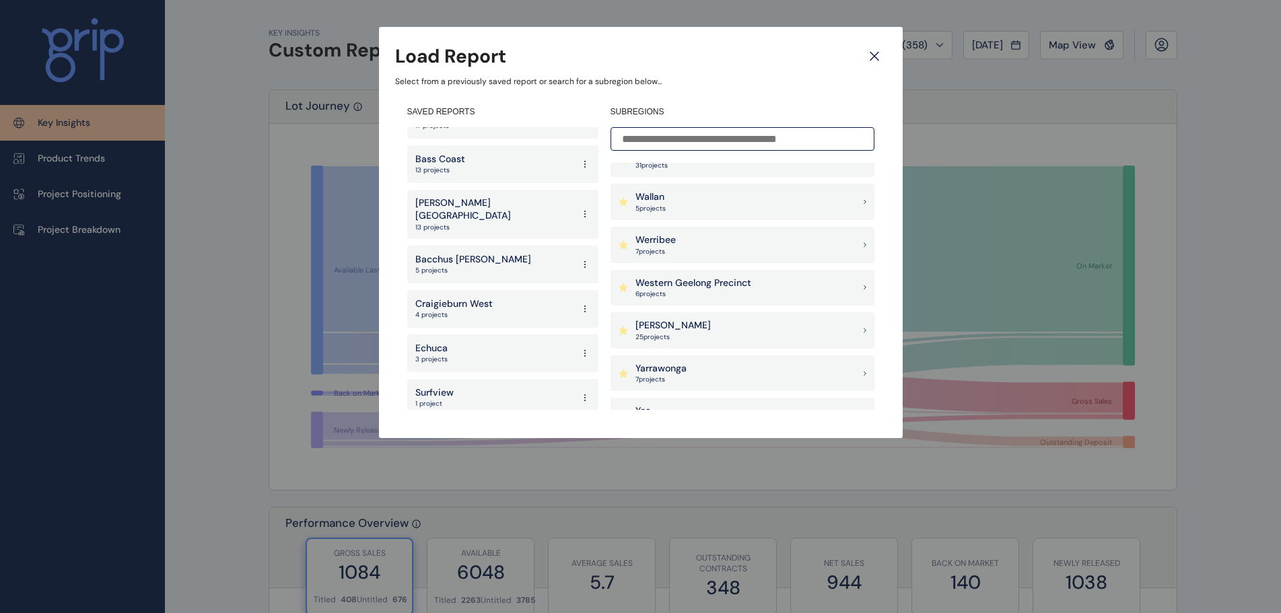
click at [662, 200] on p "Wallan" at bounding box center [650, 196] width 30 height 13
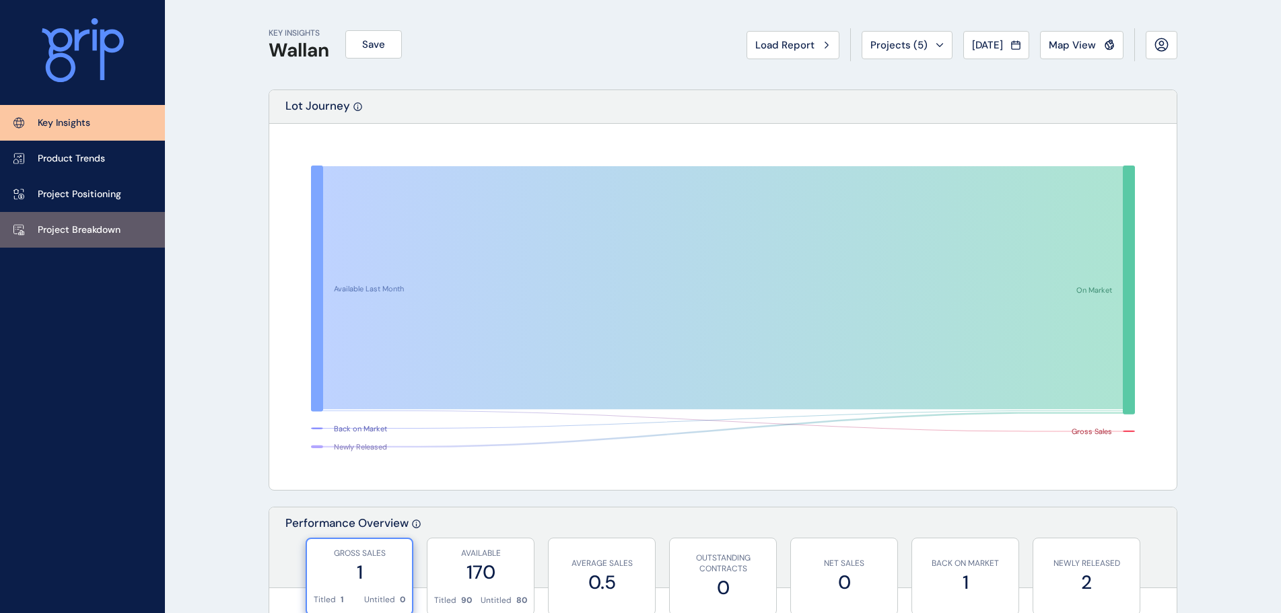
click at [119, 217] on link "Project Breakdown" at bounding box center [82, 230] width 165 height 36
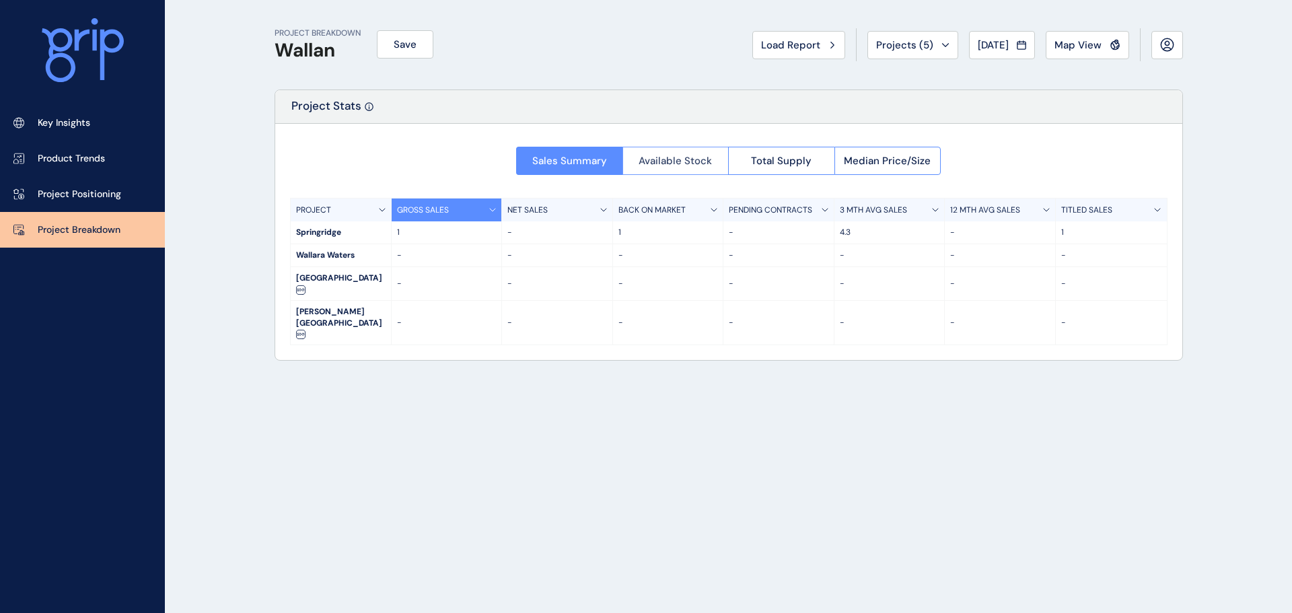
click at [637, 160] on button "Available Stock" at bounding box center [676, 161] width 106 height 28
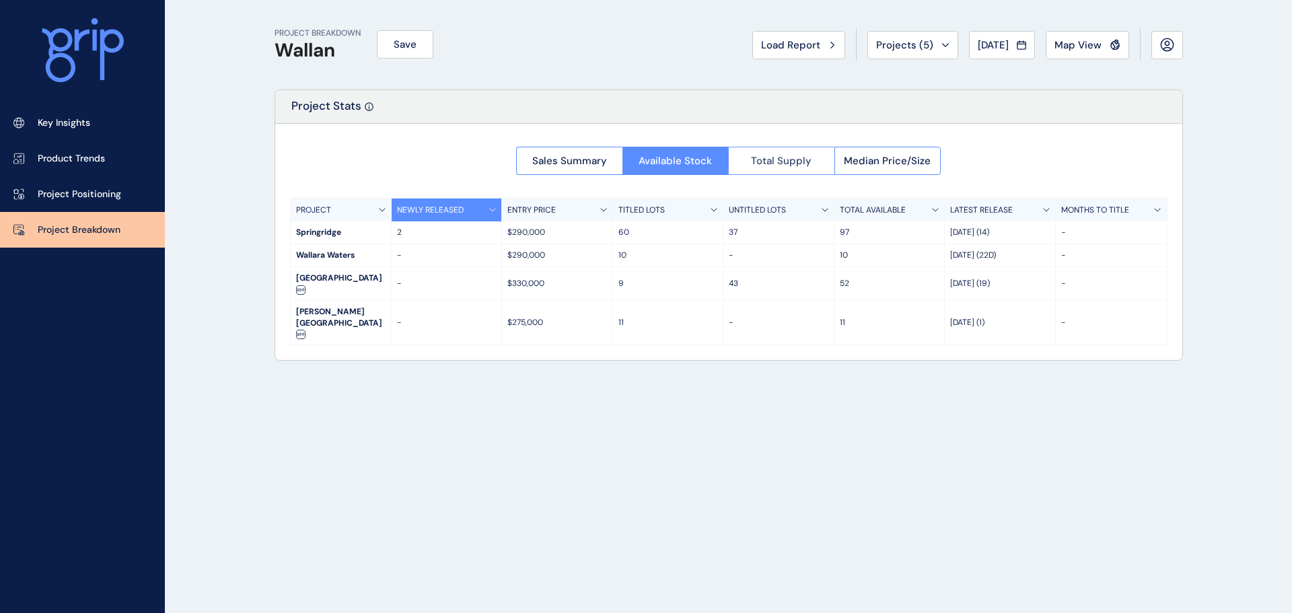
click at [759, 154] on span "Total Supply" at bounding box center [781, 160] width 61 height 13
